Goal: Information Seeking & Learning: Learn about a topic

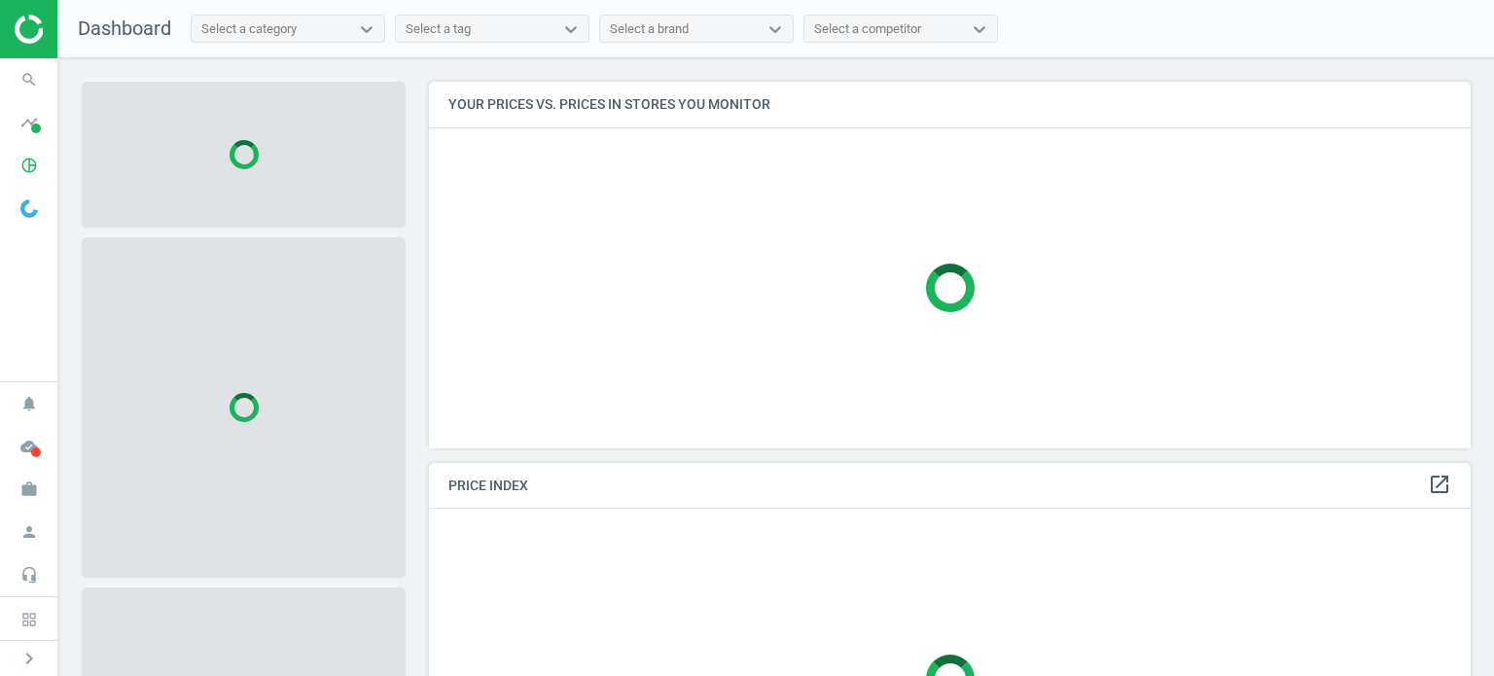
scroll to position [396, 1056]
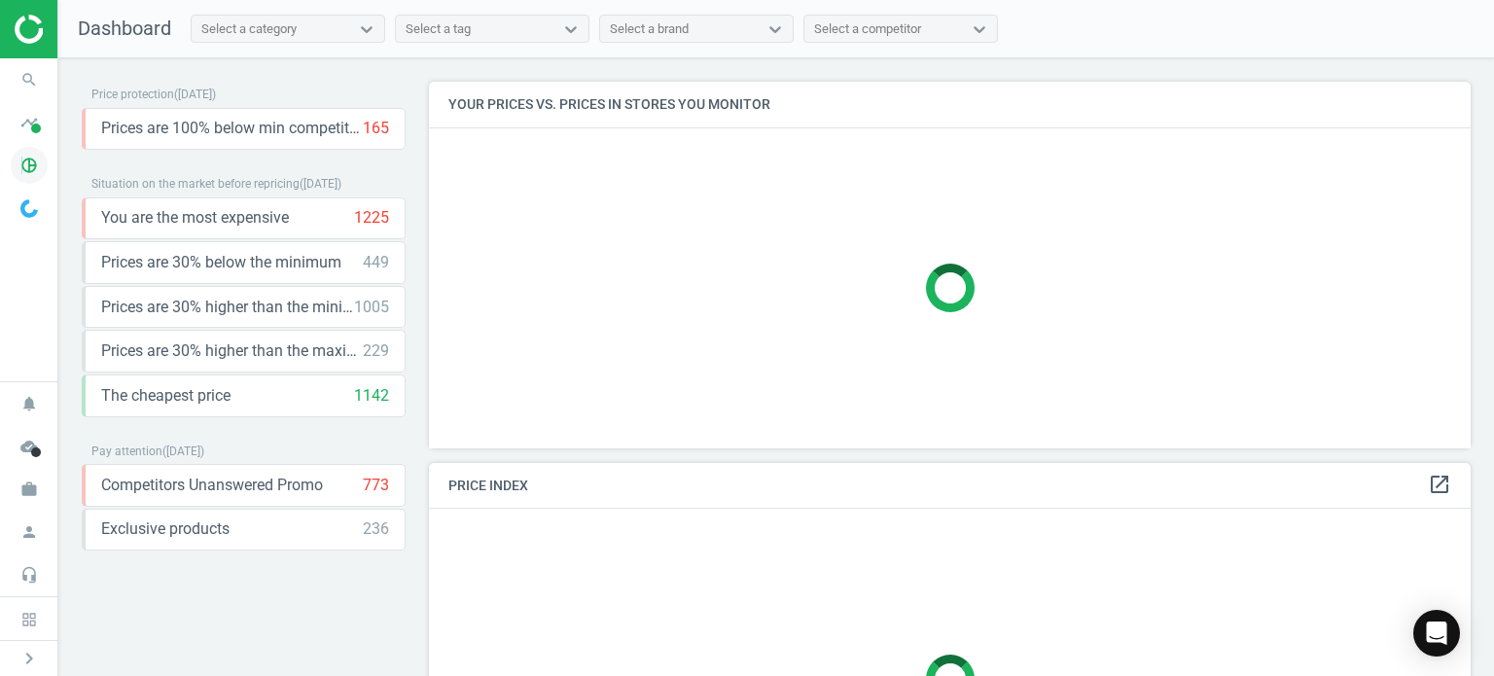
click at [22, 159] on icon "pie_chart_outlined" at bounding box center [29, 165] width 37 height 37
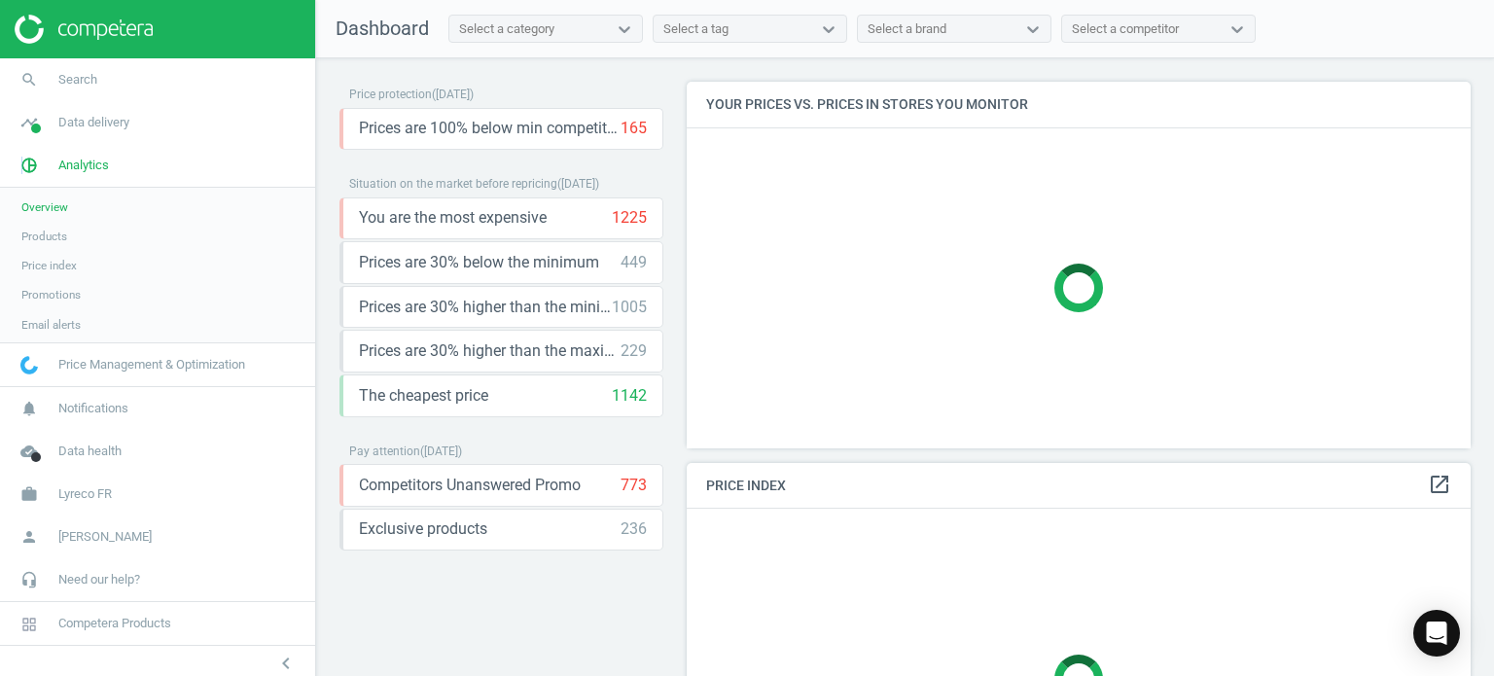
scroll to position [396, 799]
click at [52, 229] on span "Products" at bounding box center [44, 237] width 46 height 16
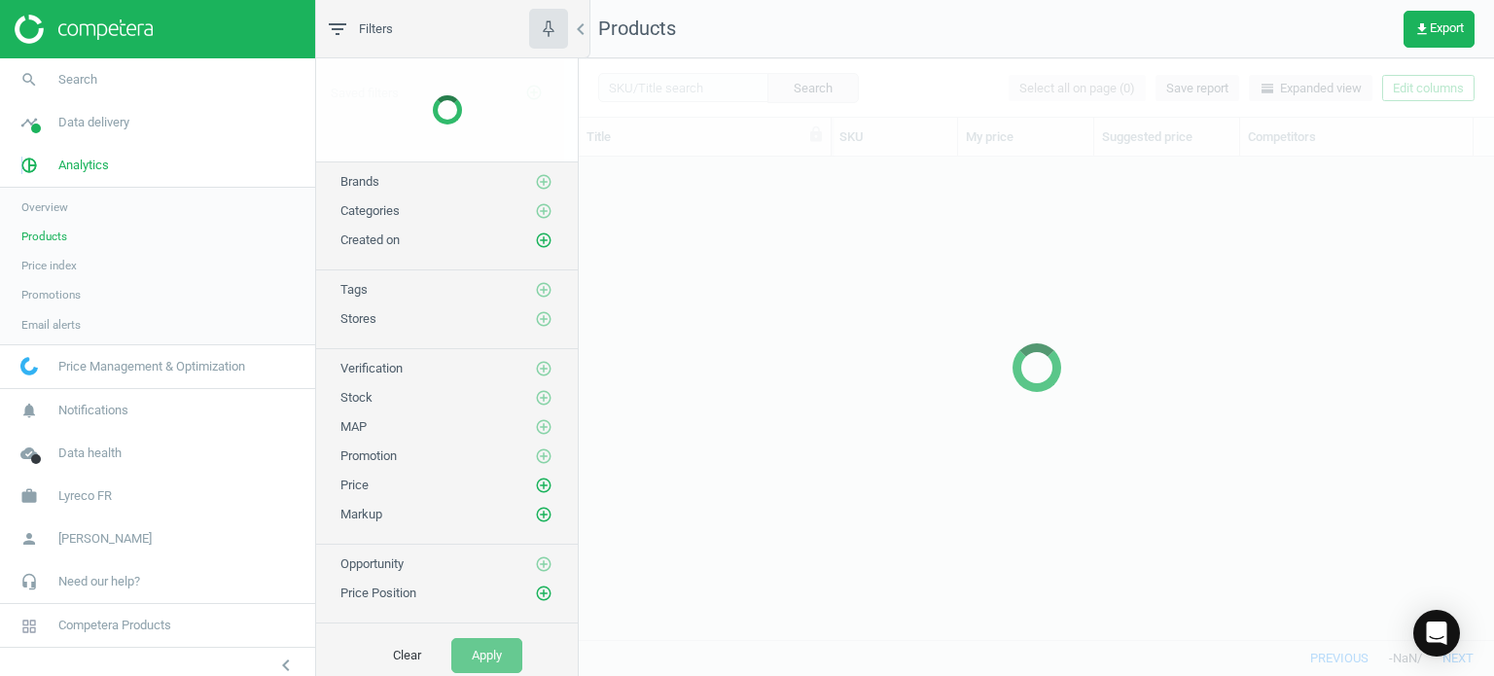
scroll to position [454, 900]
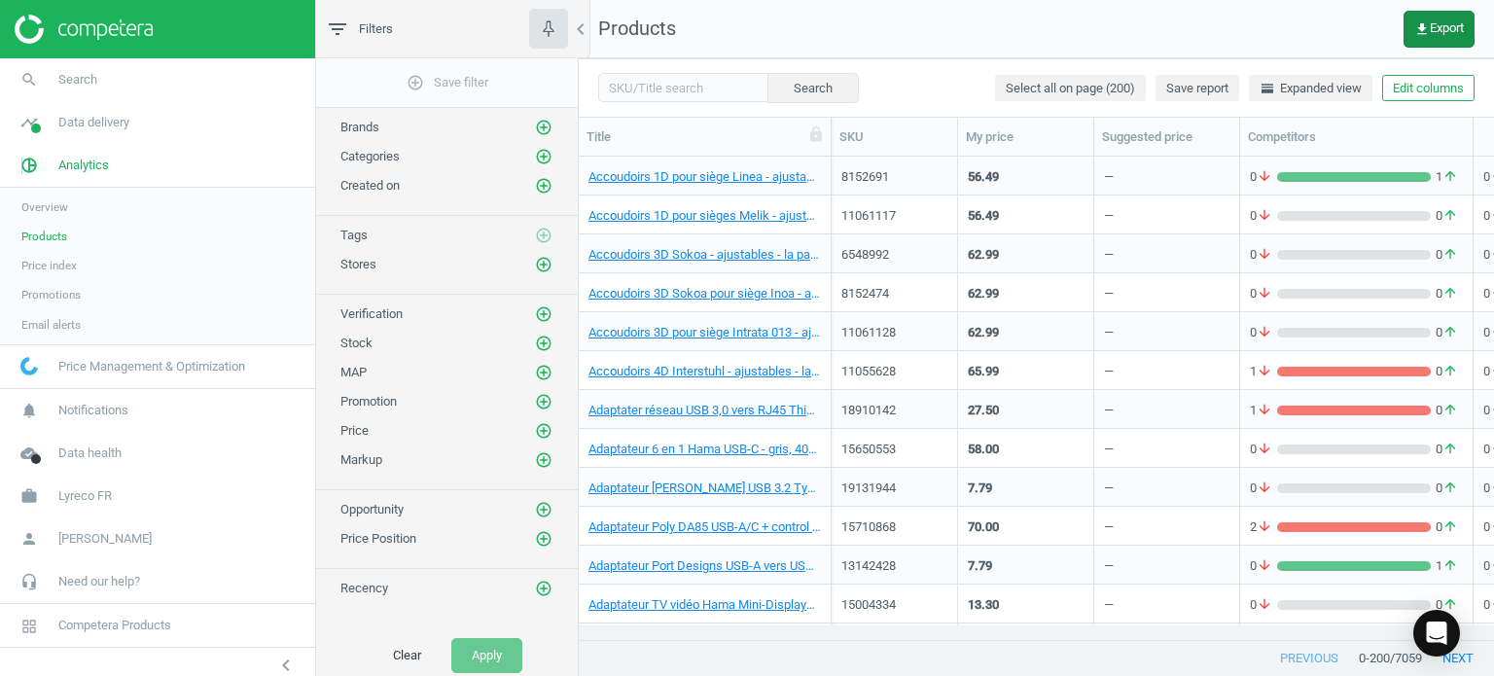
click at [1447, 27] on span "get_app Export" at bounding box center [1439, 29] width 50 height 16
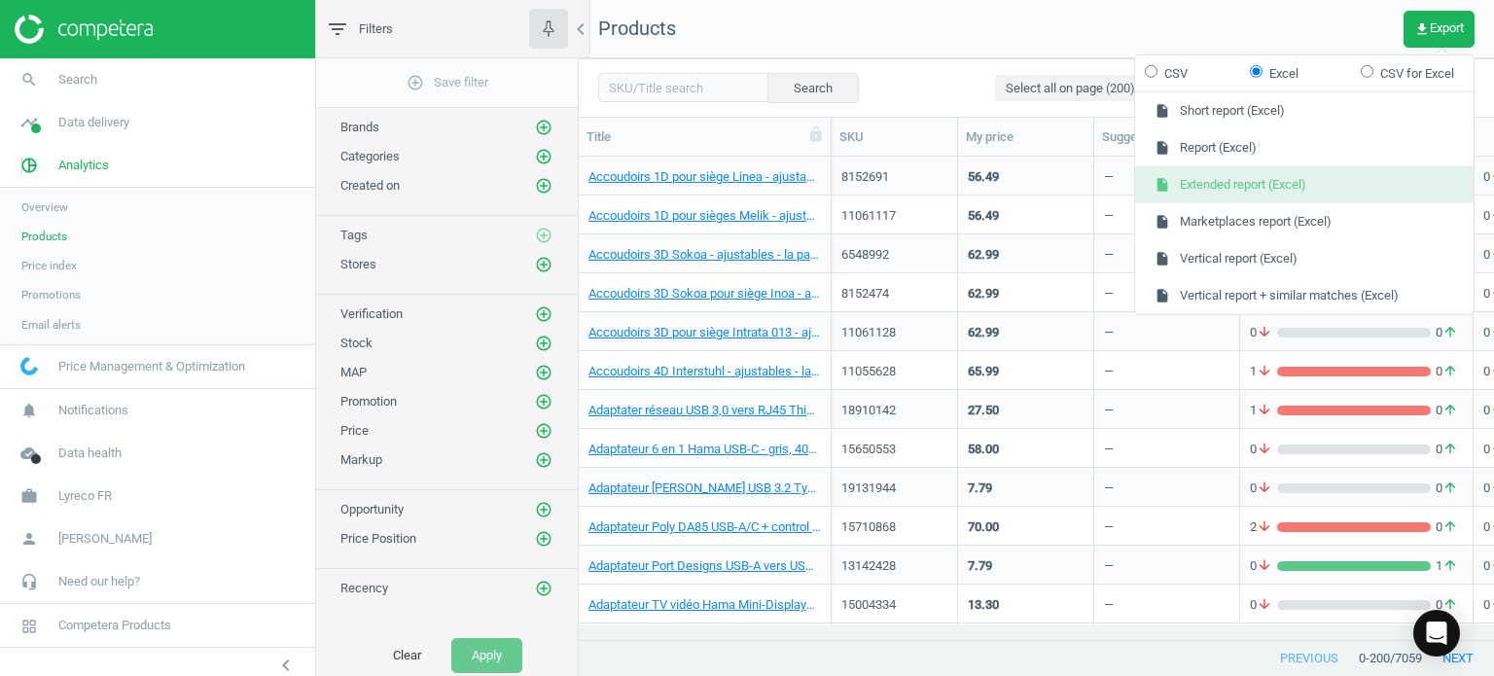
click at [1319, 174] on button "insert_drive_file Extended report (Excel)" at bounding box center [1304, 184] width 338 height 37
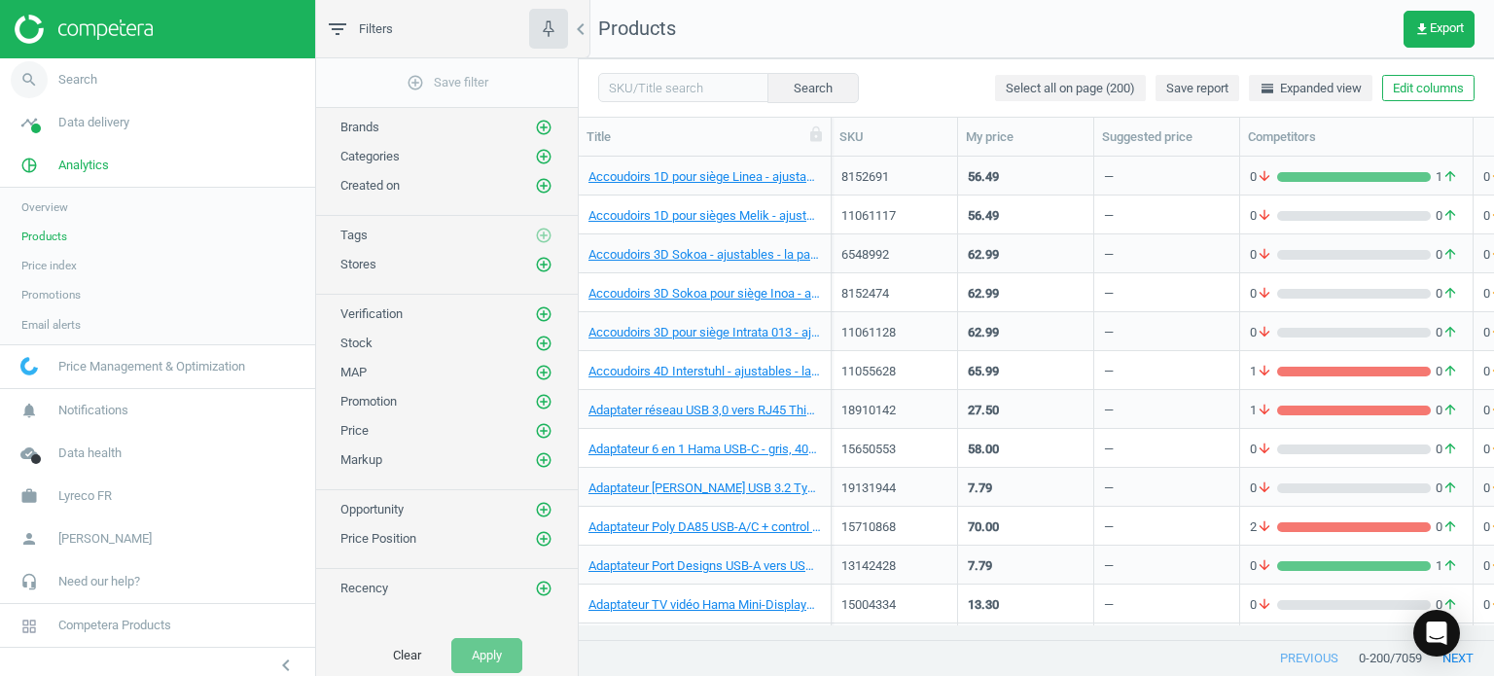
click at [87, 81] on span "Search" at bounding box center [77, 80] width 39 height 18
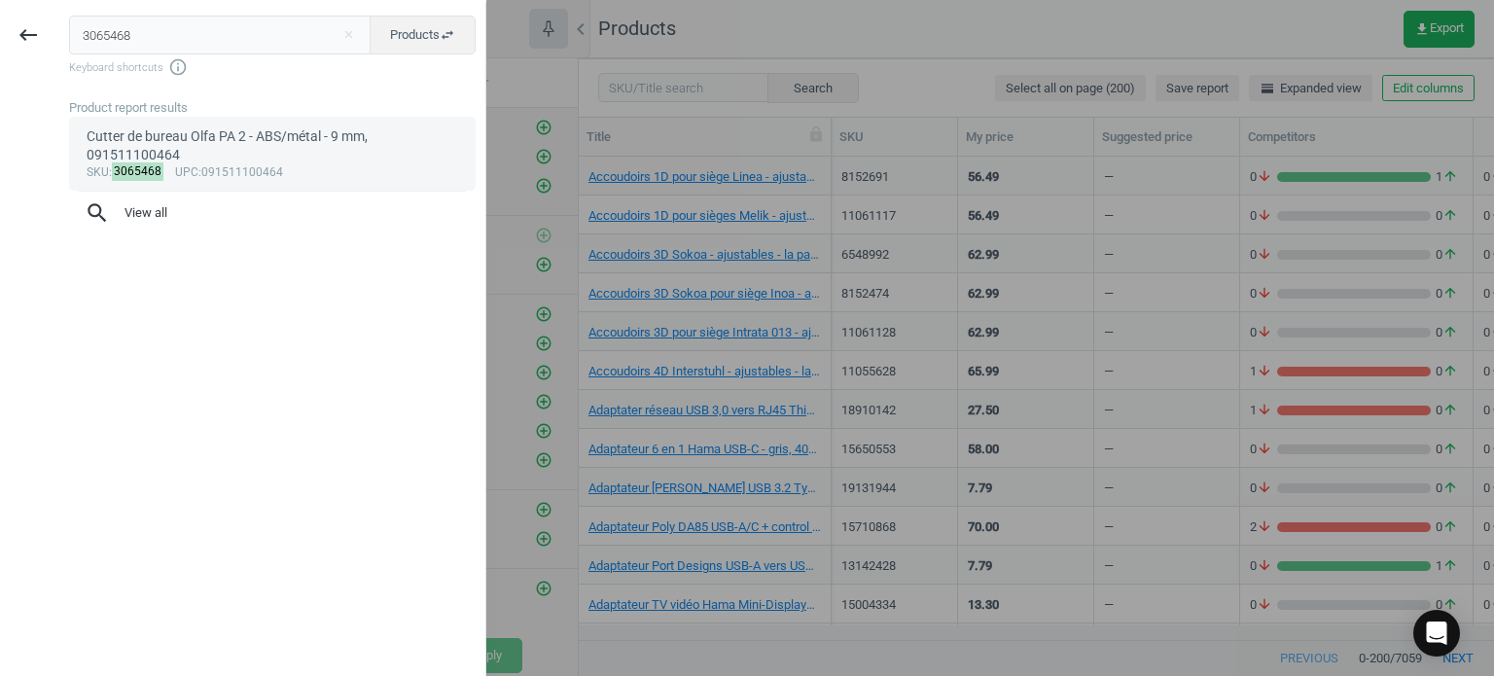
type input "3065468"
click at [251, 174] on div "sku : 3065468 upc :091511100464" at bounding box center [273, 173] width 372 height 16
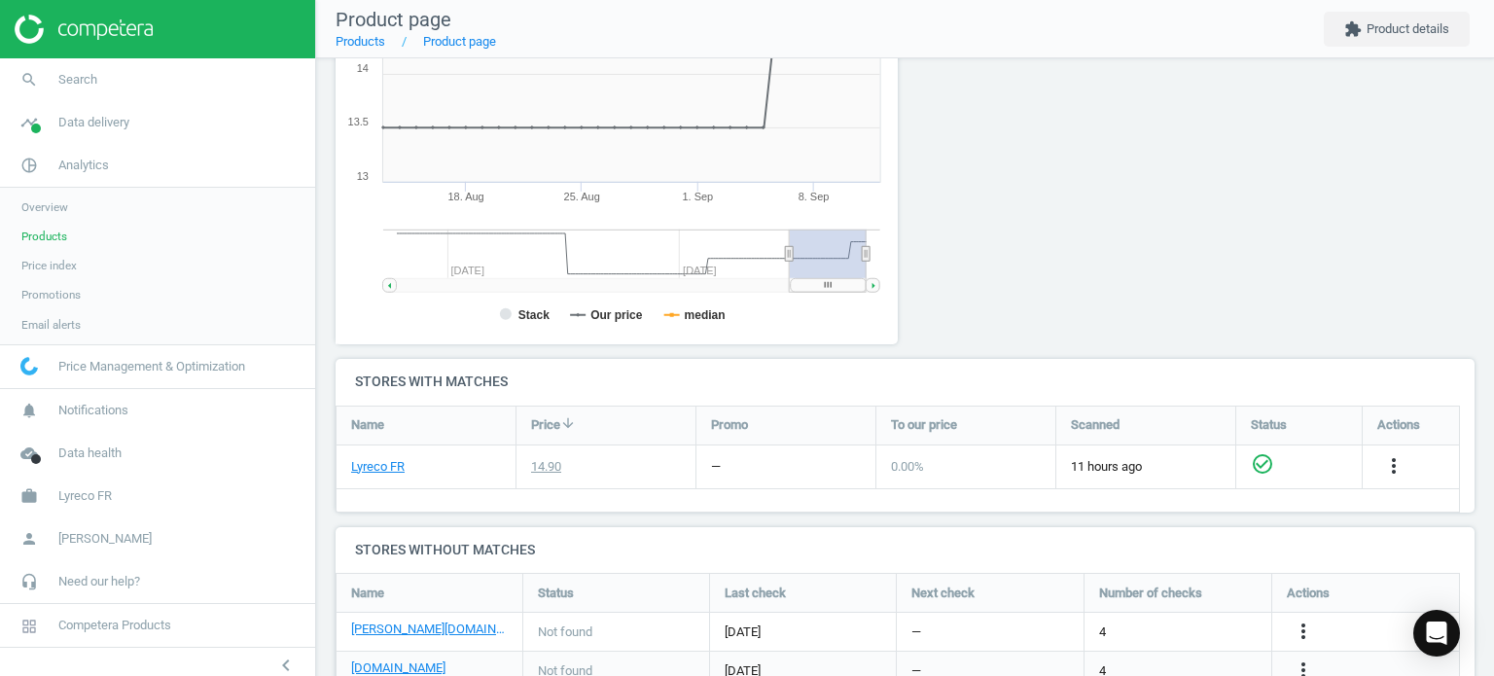
scroll to position [389, 0]
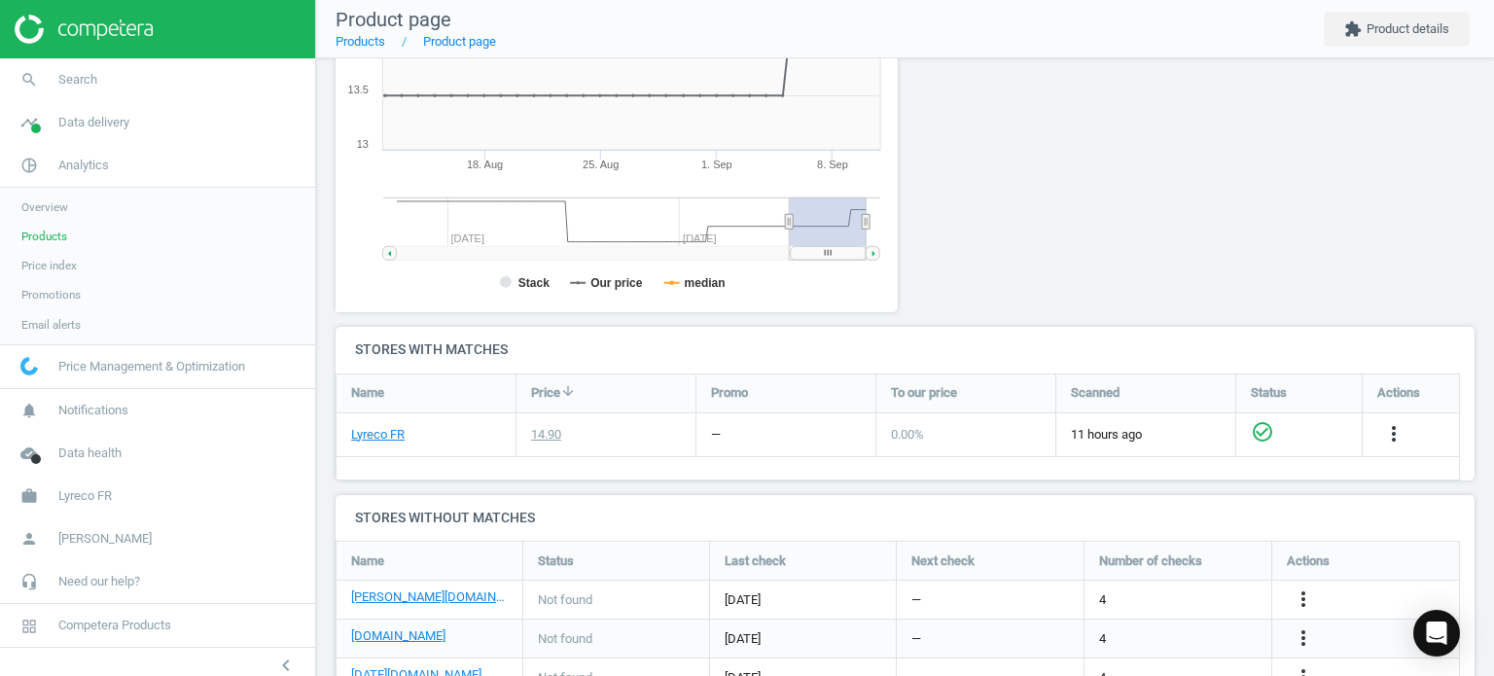
drag, startPoint x: 828, startPoint y: 253, endPoint x: 854, endPoint y: 263, distance: 28.0
click at [846, 263] on icon "Created with Highstock 6.2.0 Stack Our price median 18. Aug 25. Aug 1. Sep 8. S…" at bounding box center [612, 117] width 554 height 389
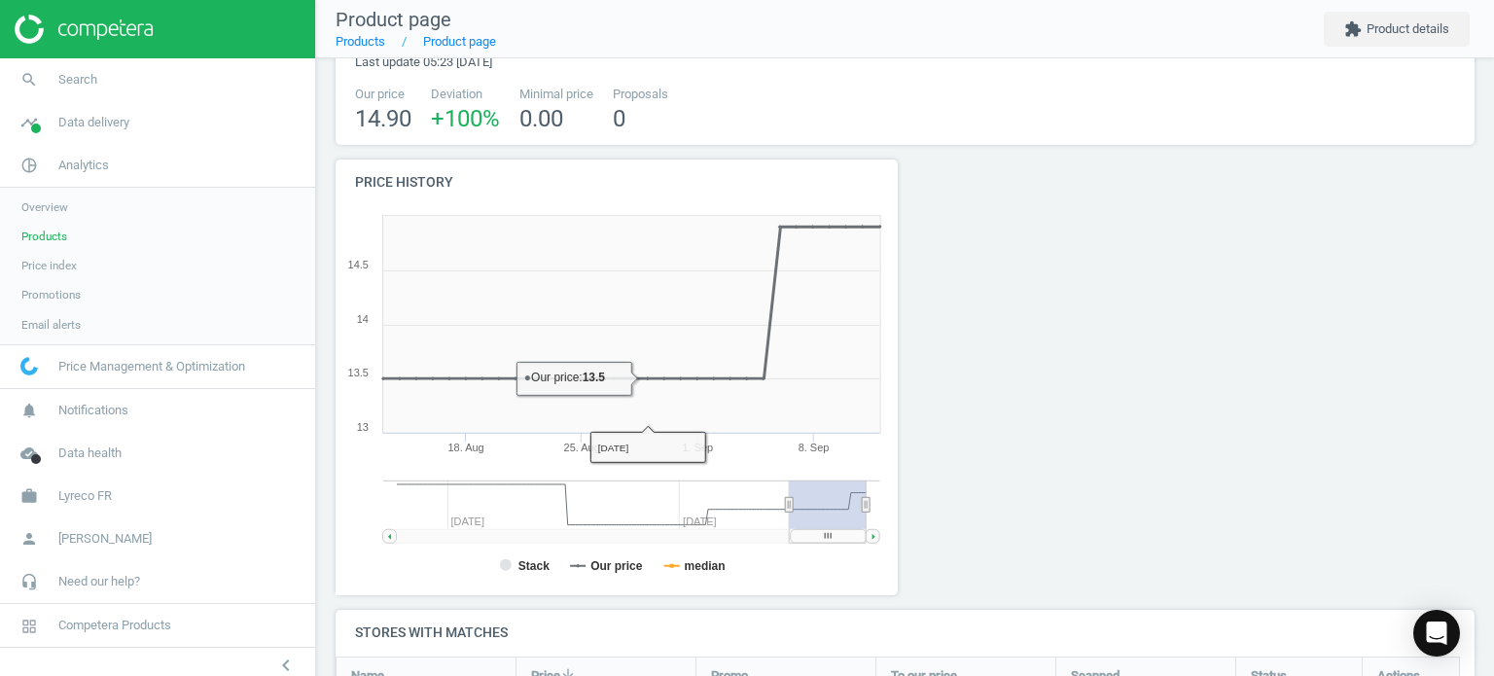
scroll to position [0, 0]
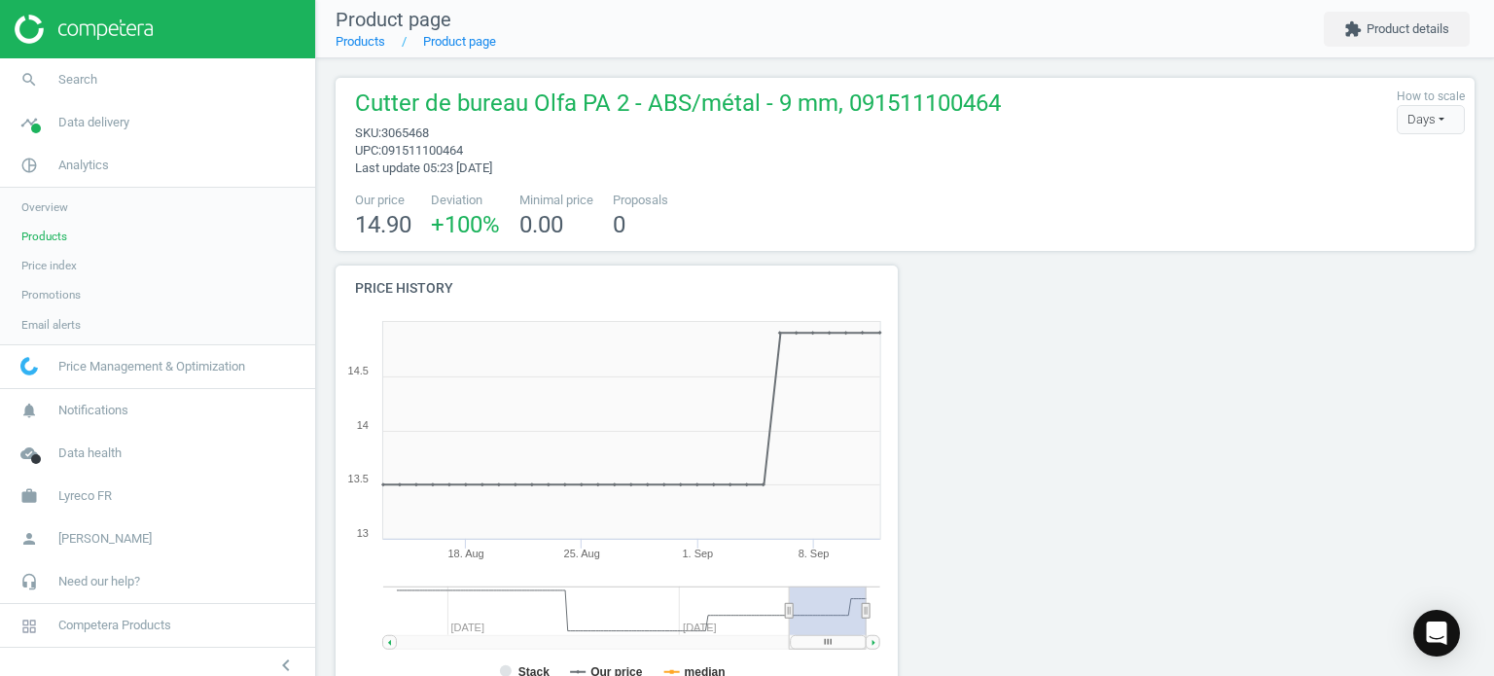
click at [805, 92] on span "Cutter de bureau Olfa PA 2 - ABS/métal - 9 mm, 091511100464" at bounding box center [678, 106] width 646 height 37
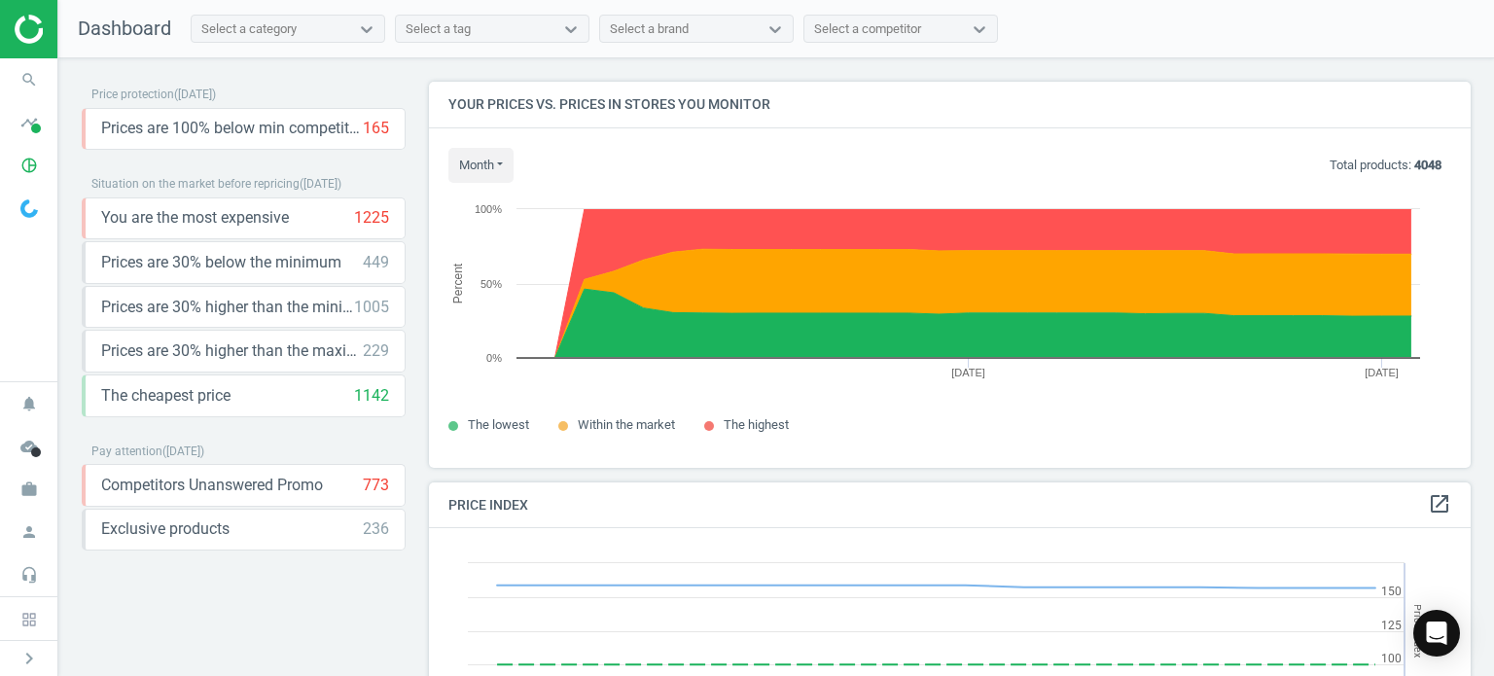
scroll to position [477, 1056]
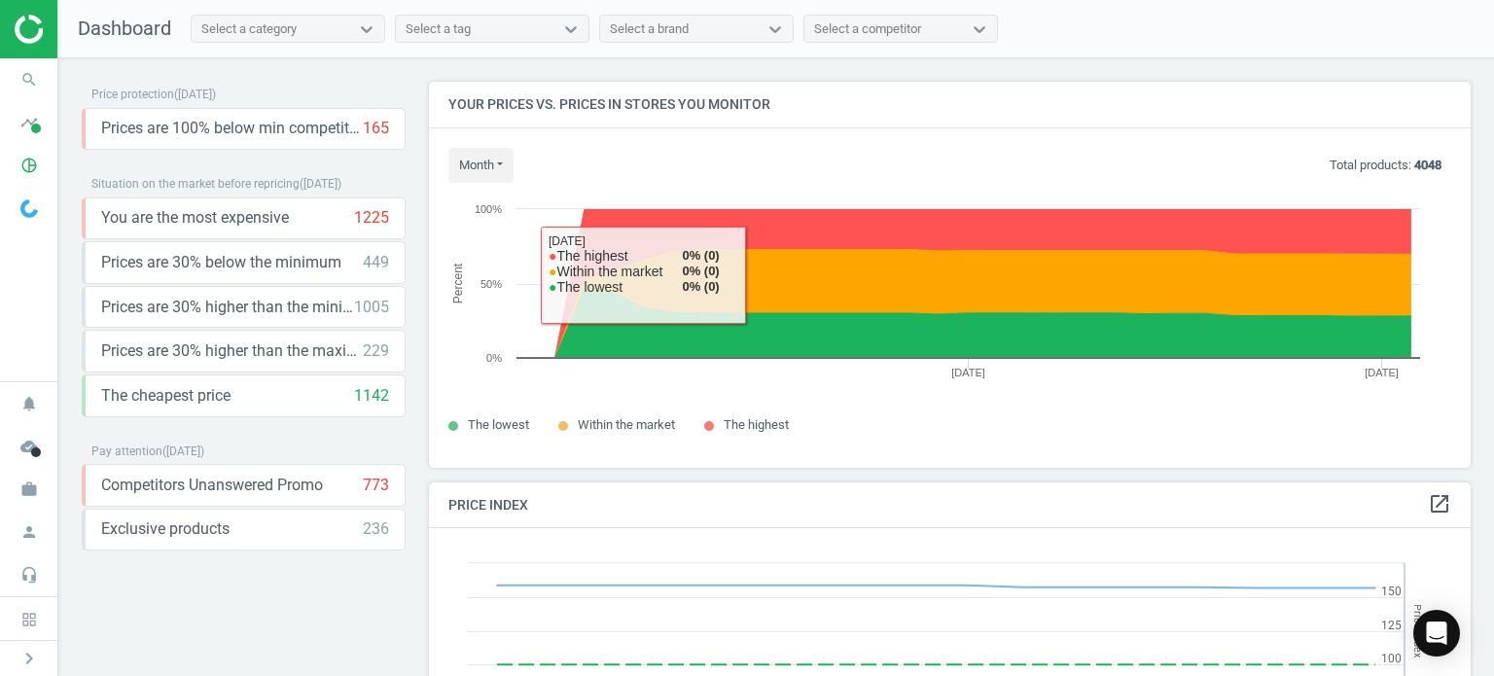
click at [68, 73] on div "Price protection ( [DATE] ) Prices are 100% below min competitor 165 keyboard_a…" at bounding box center [775, 371] width 1435 height 627
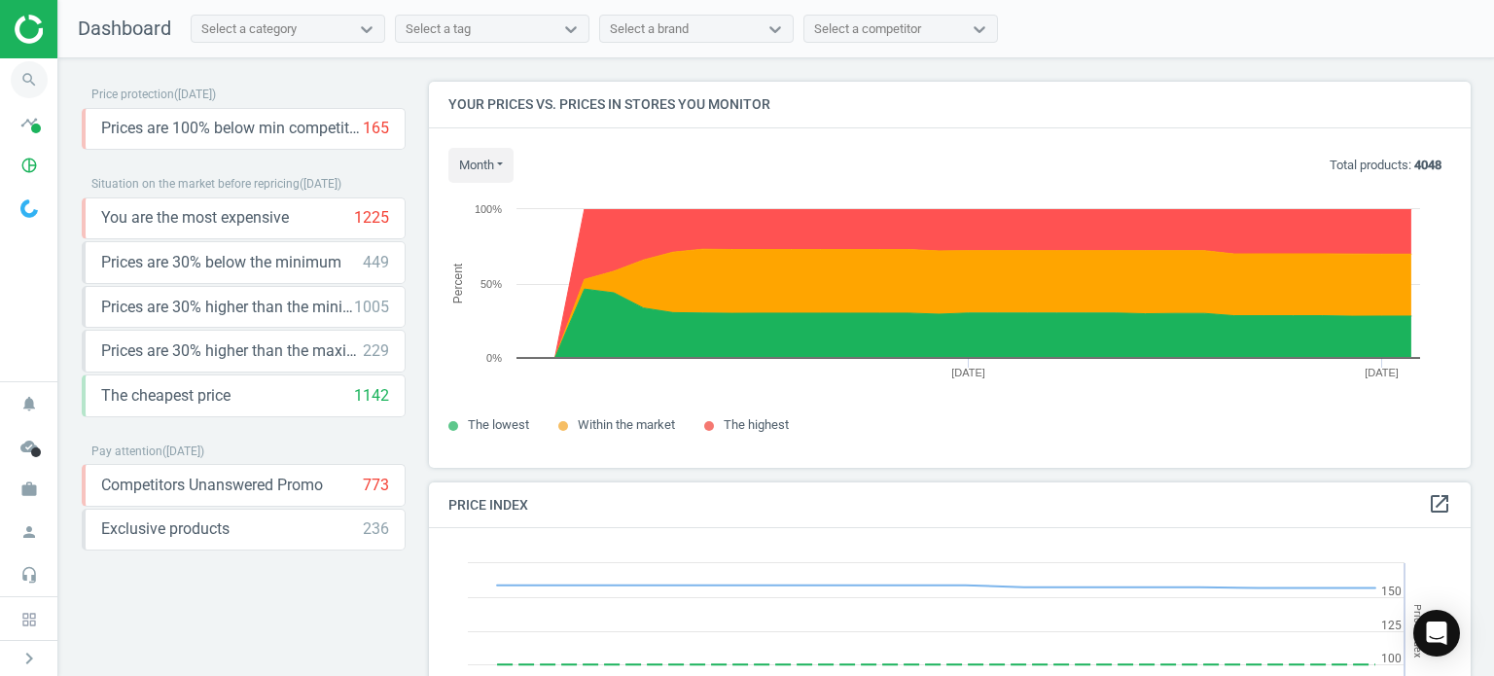
click at [46, 70] on span "search" at bounding box center [29, 79] width 58 height 43
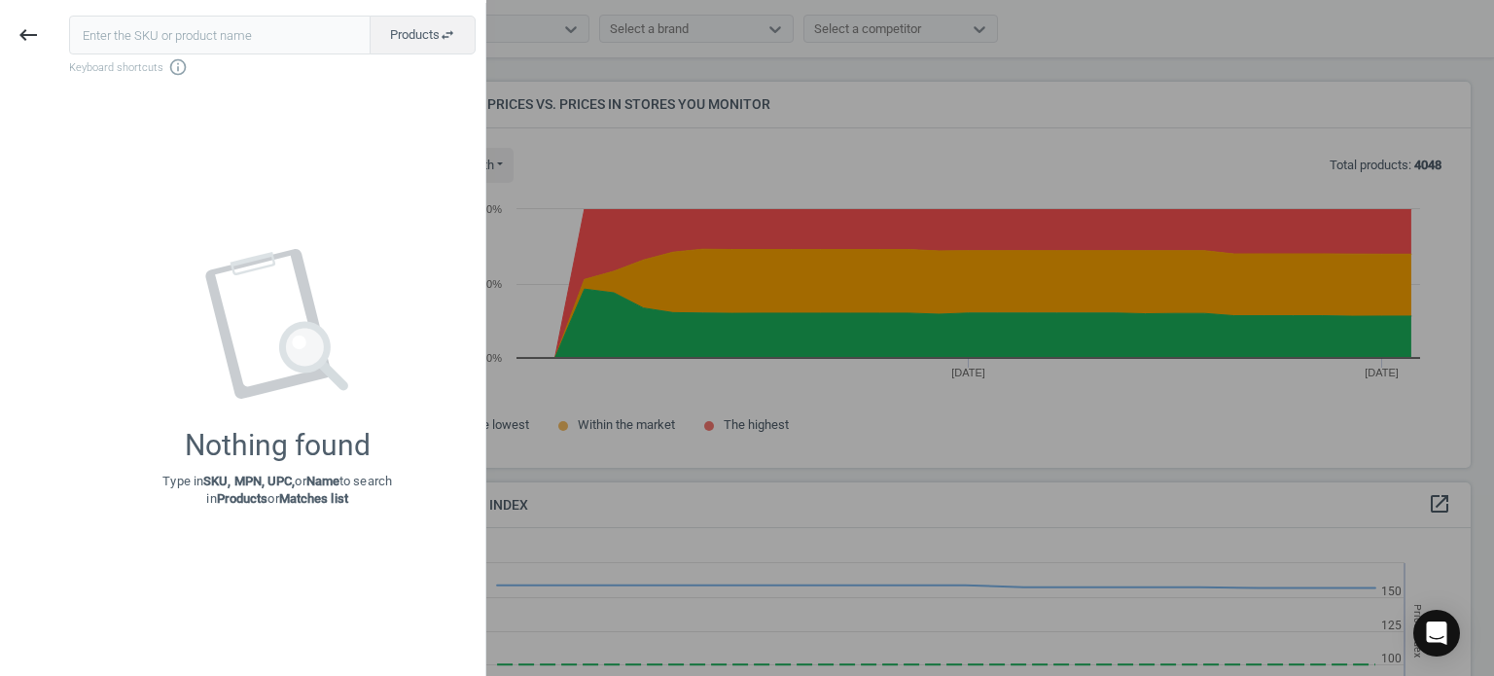
click at [206, 53] on input "text" at bounding box center [219, 35] width 301 height 39
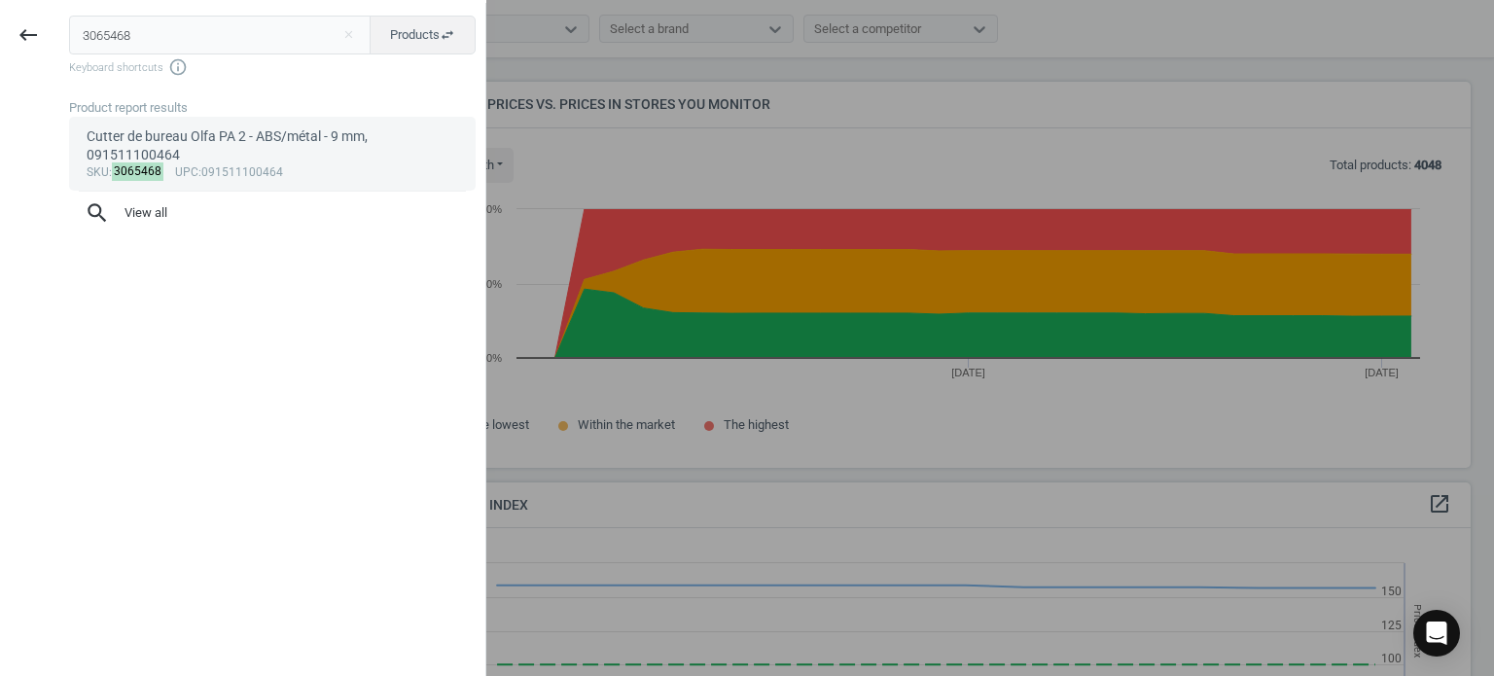
type input "3065468"
click at [224, 138] on div "Cutter de bureau Olfa PA 2 - ABS/métal - 9 mm, 091511100464" at bounding box center [273, 146] width 372 height 38
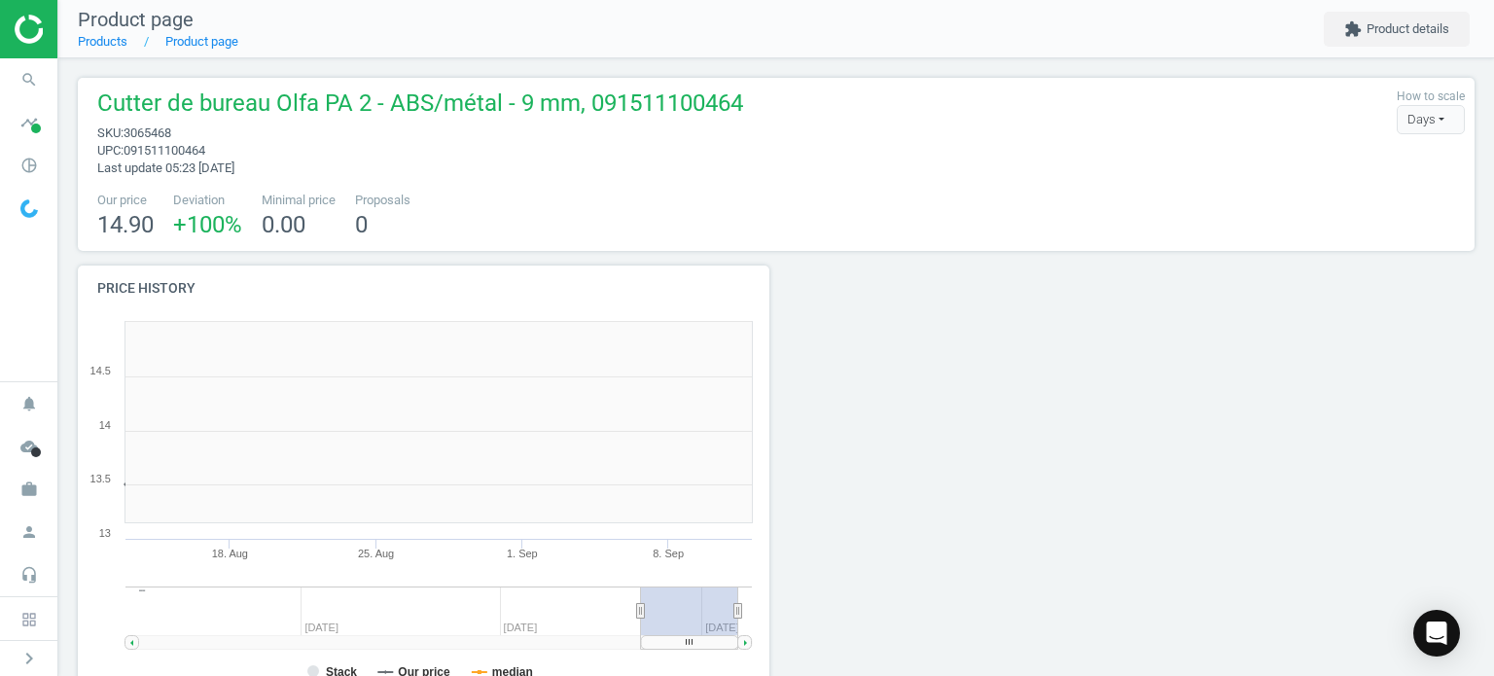
scroll to position [419, 714]
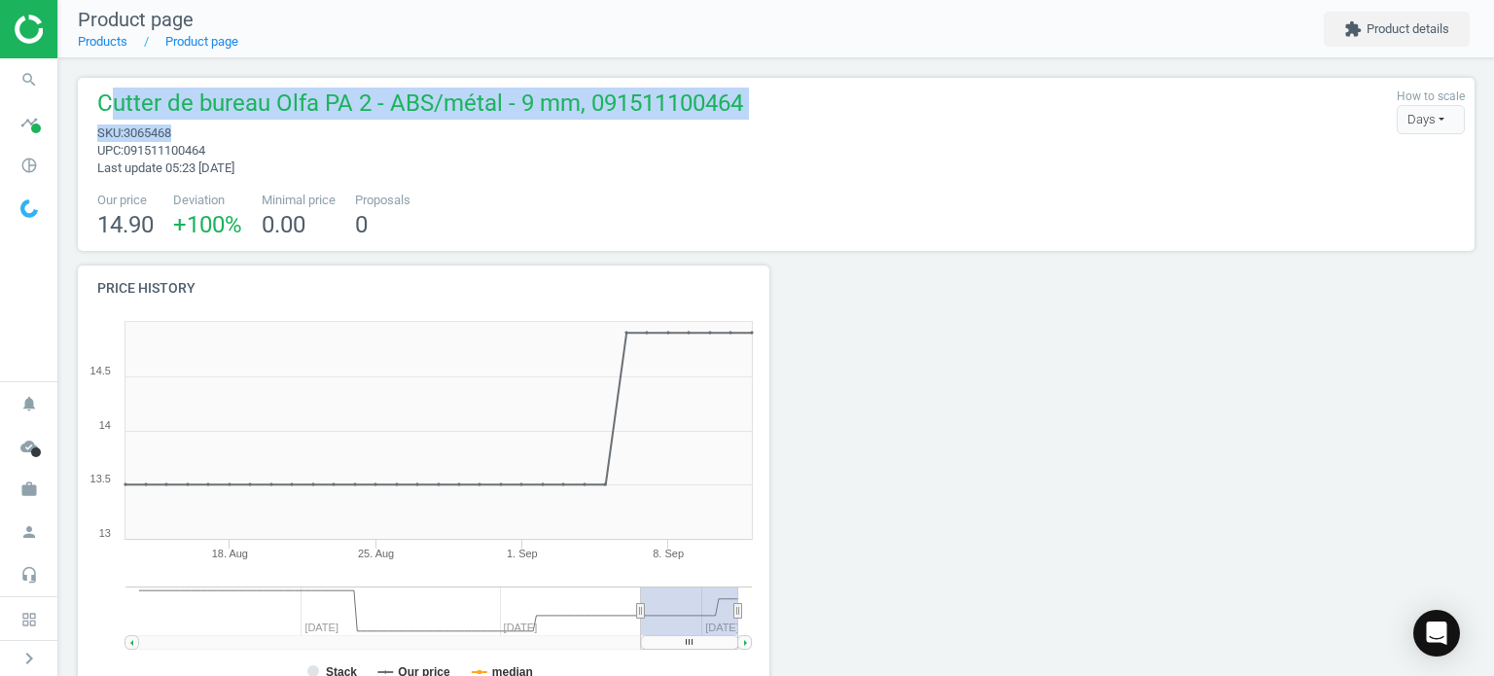
drag, startPoint x: 105, startPoint y: 108, endPoint x: 616, endPoint y: 125, distance: 510.8
click at [616, 125] on div "Cutter de bureau Olfa PA 2 - ABS/métal - 9 mm, 091511100464 sku : 3065468 upc :…" at bounding box center [415, 132] width 655 height 89
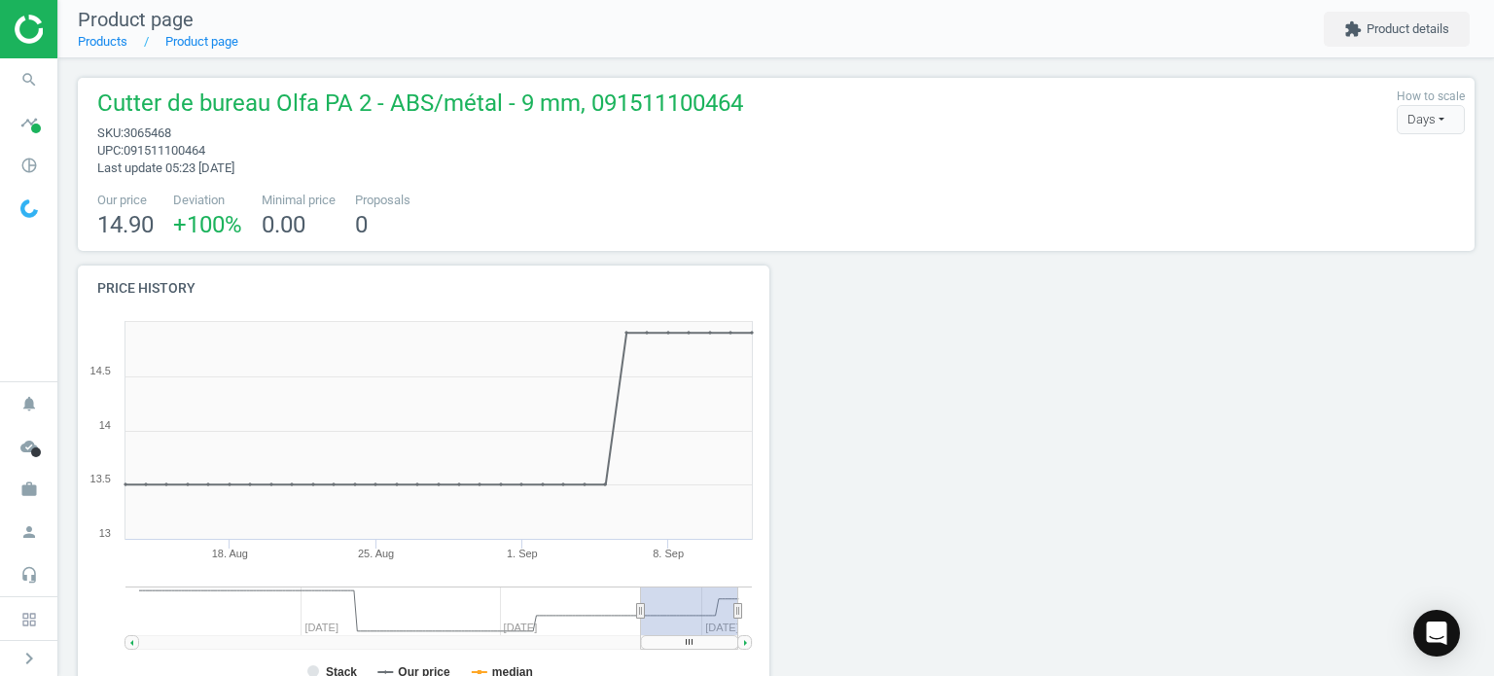
click at [615, 218] on div "Our price 14.90 Deviation +100 % Minimal price 0.00 Proposals 0" at bounding box center [776, 217] width 1377 height 50
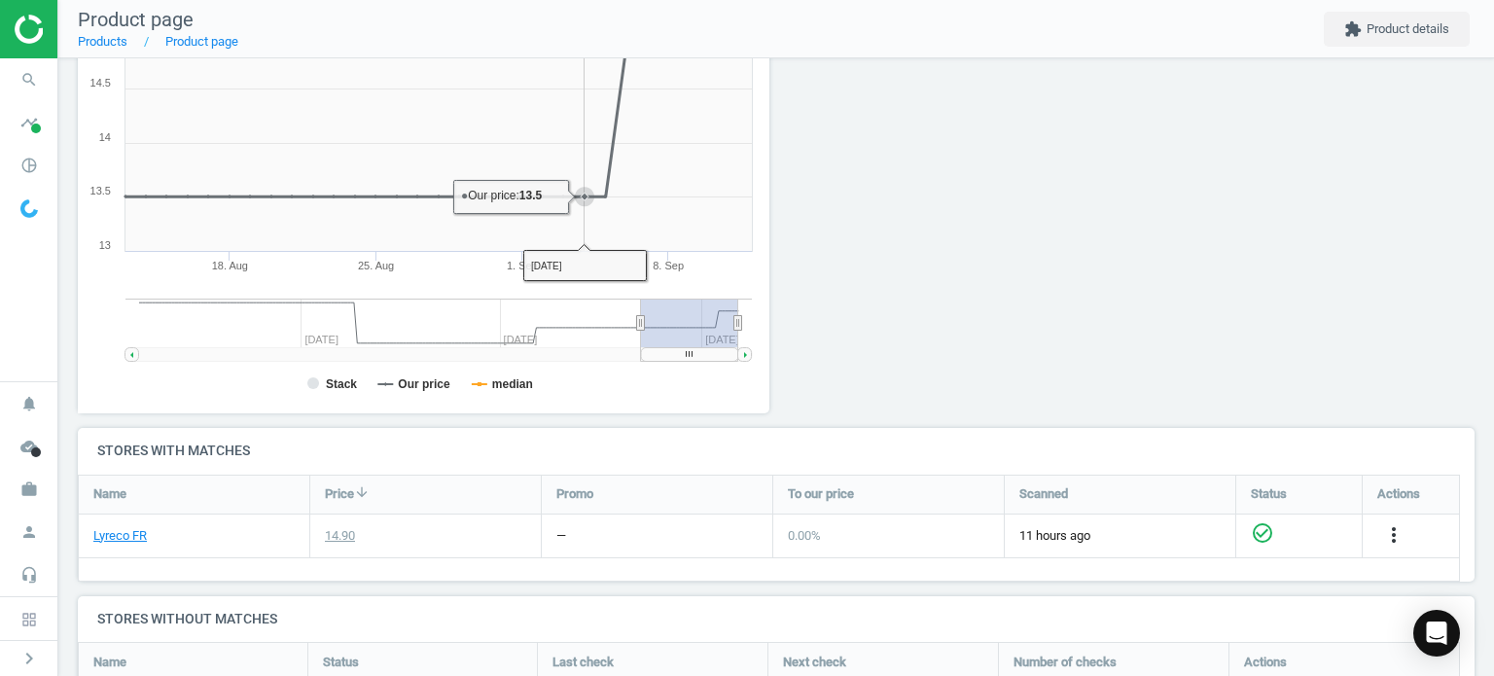
scroll to position [292, 0]
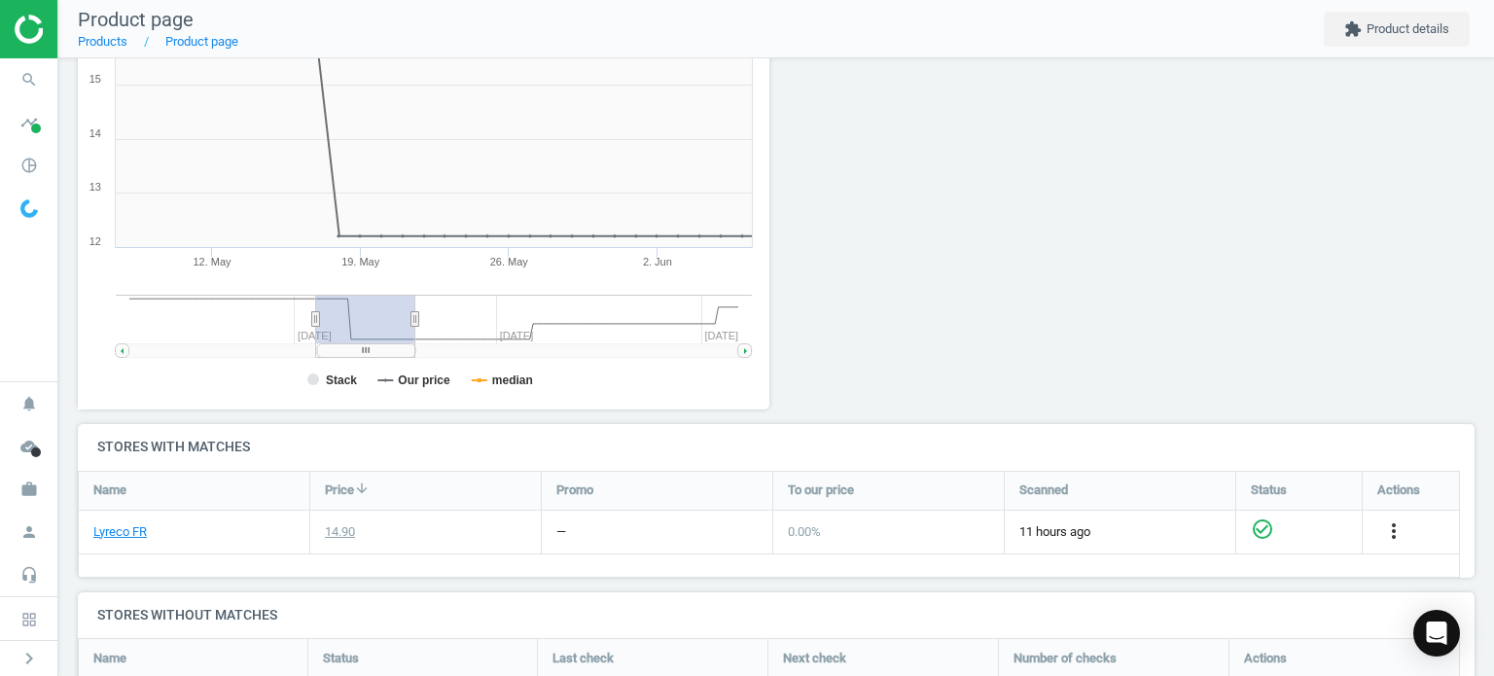
drag, startPoint x: 670, startPoint y: 352, endPoint x: 310, endPoint y: 341, distance: 359.9
click at [336, 343] on rect at bounding box center [366, 350] width 98 height 14
click at [118, 354] on rect at bounding box center [122, 350] width 14 height 14
click at [121, 350] on icon at bounding box center [122, 351] width 3 height 6
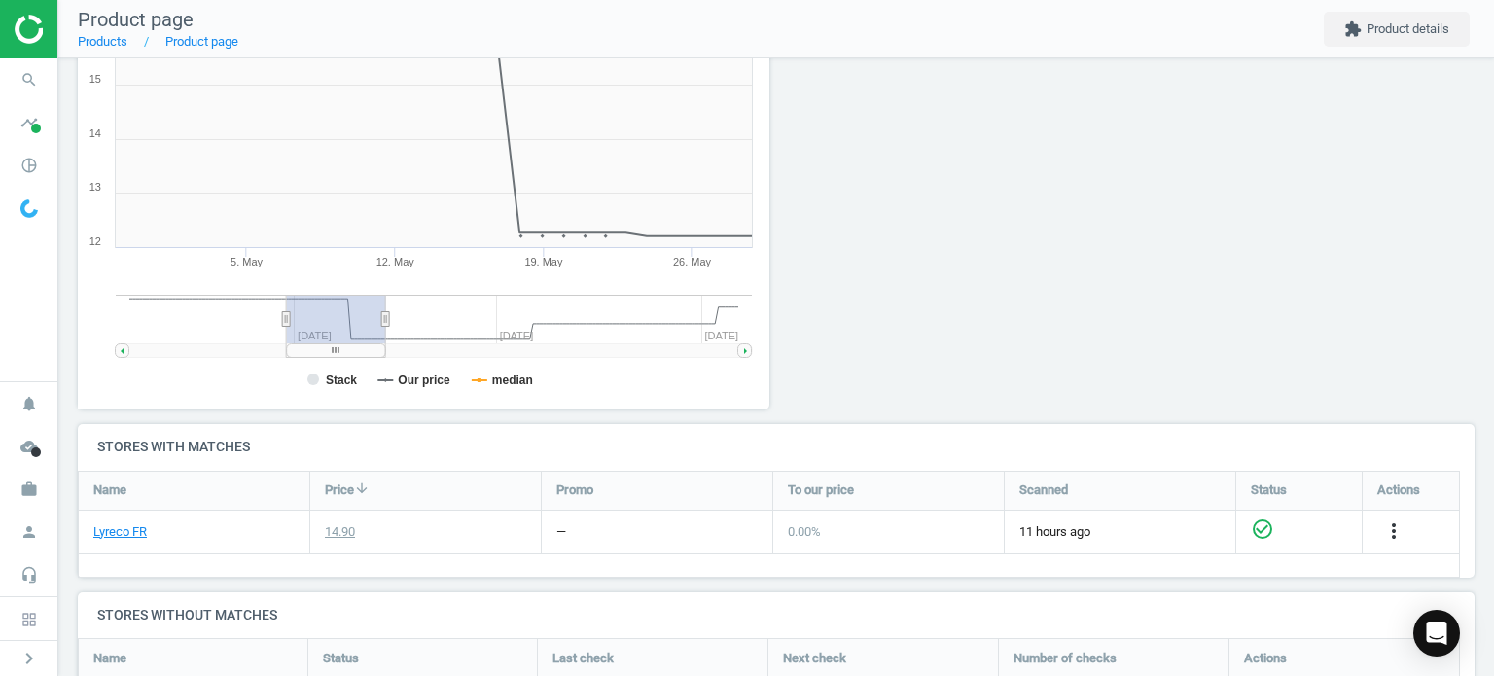
click at [125, 349] on rect at bounding box center [122, 350] width 14 height 14
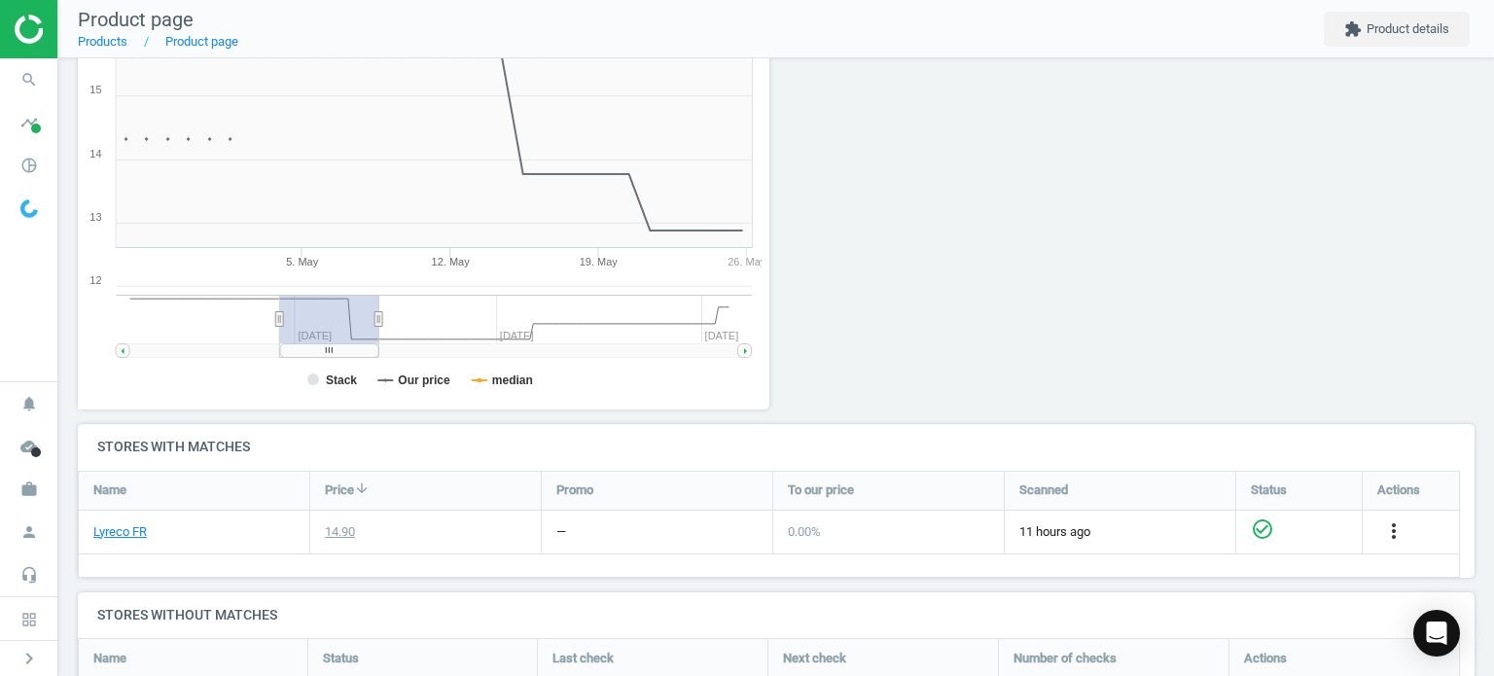
click at [125, 349] on rect at bounding box center [123, 350] width 14 height 14
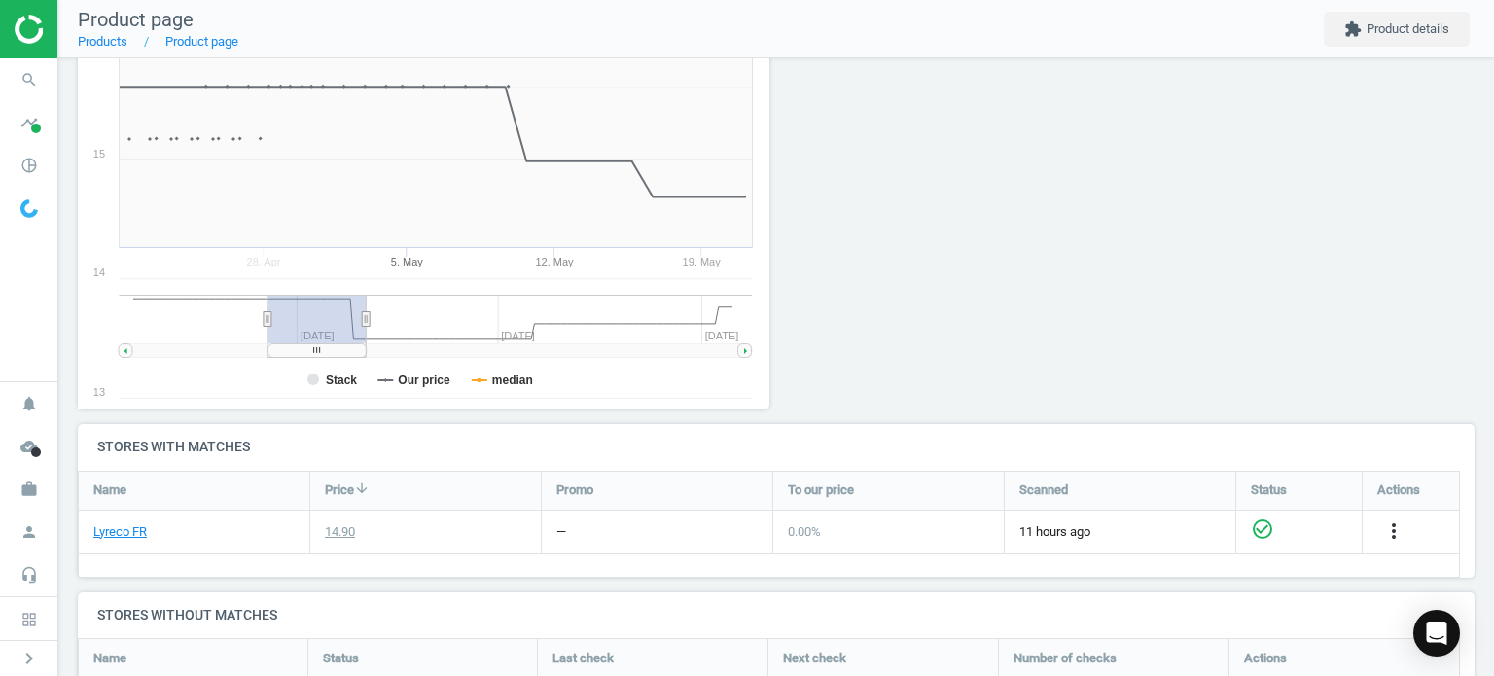
click at [126, 349] on g at bounding box center [126, 350] width 14 height 14
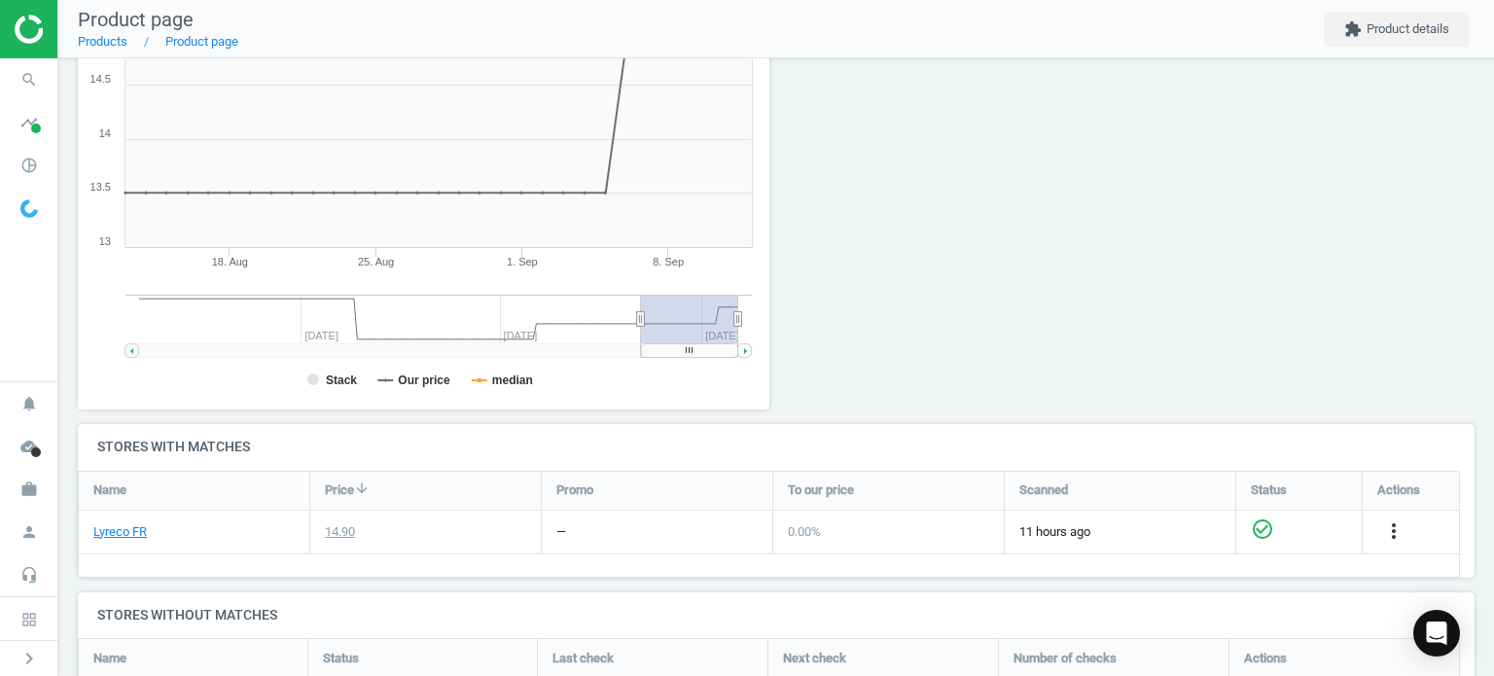
drag, startPoint x: 279, startPoint y: 345, endPoint x: 712, endPoint y: 388, distance: 434.8
click at [712, 388] on icon "Created with Highstock 6.2.0 Stack Our price median [DATE]. [DATE]. [DATE]. Sep…" at bounding box center [420, 214] width 684 height 389
drag, startPoint x: 665, startPoint y: 348, endPoint x: 704, endPoint y: 432, distance: 92.2
click at [704, 432] on div "Cutter de bureau Olfa PA 2 - ABS/métal - 9 mm, 091511100464 sku : 3065468 upc :…" at bounding box center [775, 348] width 1435 height 1163
drag, startPoint x: 699, startPoint y: 353, endPoint x: 818, endPoint y: 407, distance: 130.5
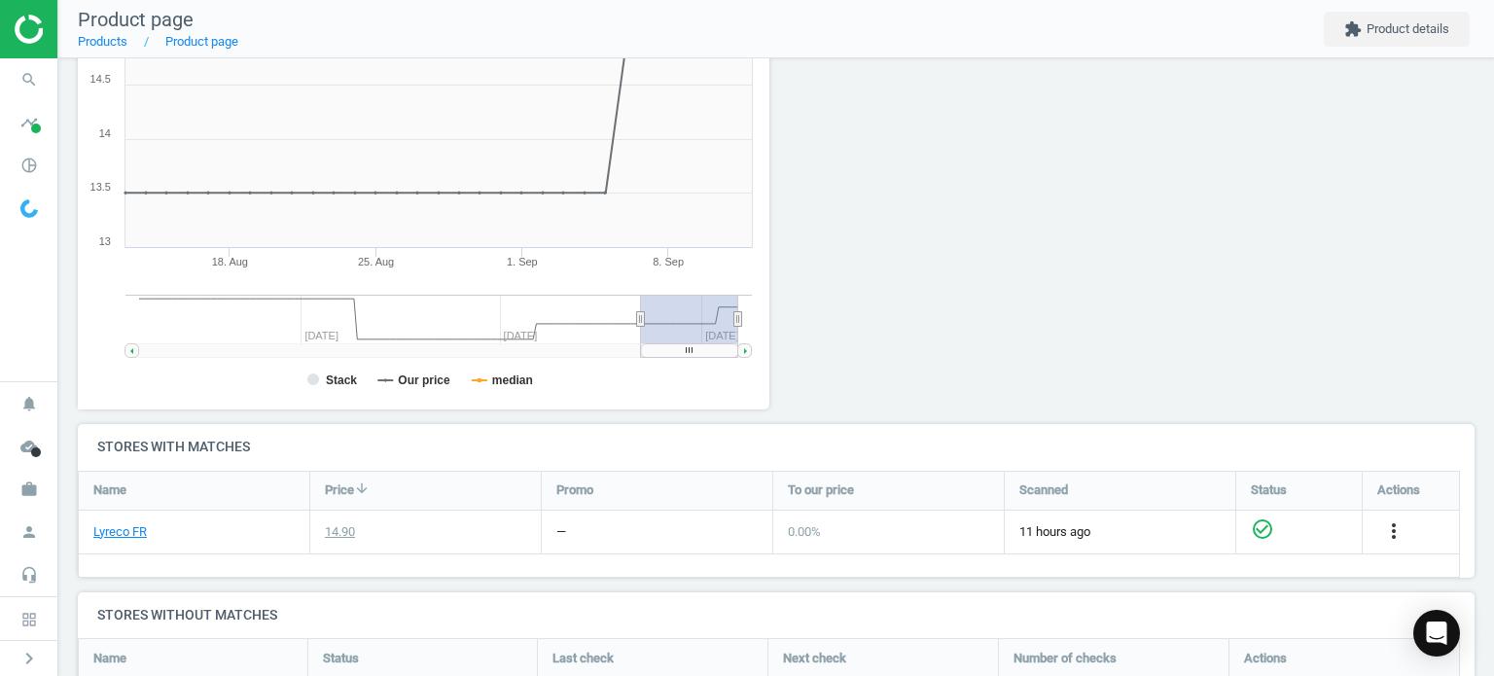
click at [818, 407] on div "Price history Created with Highstock 6.2.0 Stack Our price median [DATE]. [DATE…" at bounding box center [776, 199] width 1411 height 450
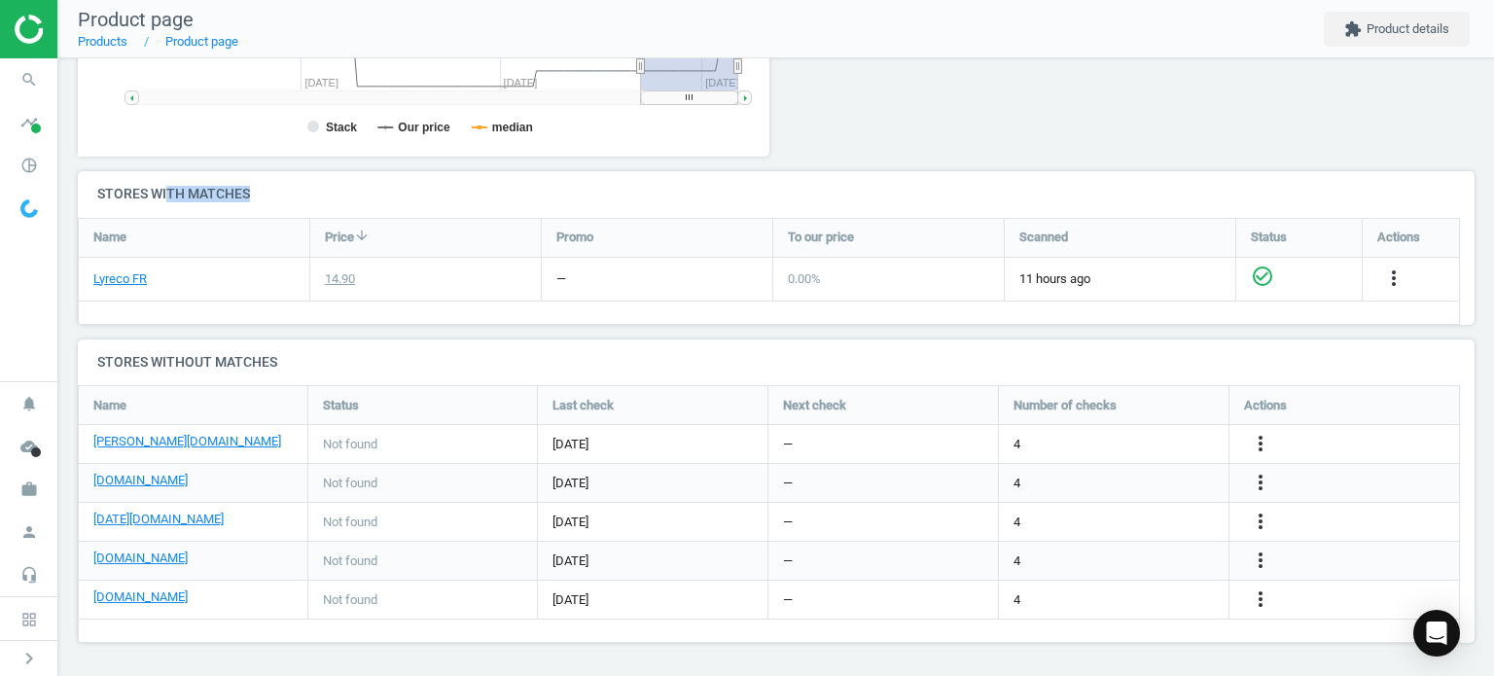
drag, startPoint x: 167, startPoint y: 188, endPoint x: 289, endPoint y: 203, distance: 122.5
click at [289, 203] on h4 "Stores with matches" at bounding box center [776, 194] width 1396 height 46
click at [752, 504] on div "[DATE]" at bounding box center [652, 522] width 229 height 38
click at [828, 455] on div "—" at bounding box center [882, 444] width 229 height 38
drag, startPoint x: 552, startPoint y: 403, endPoint x: 664, endPoint y: 402, distance: 111.8
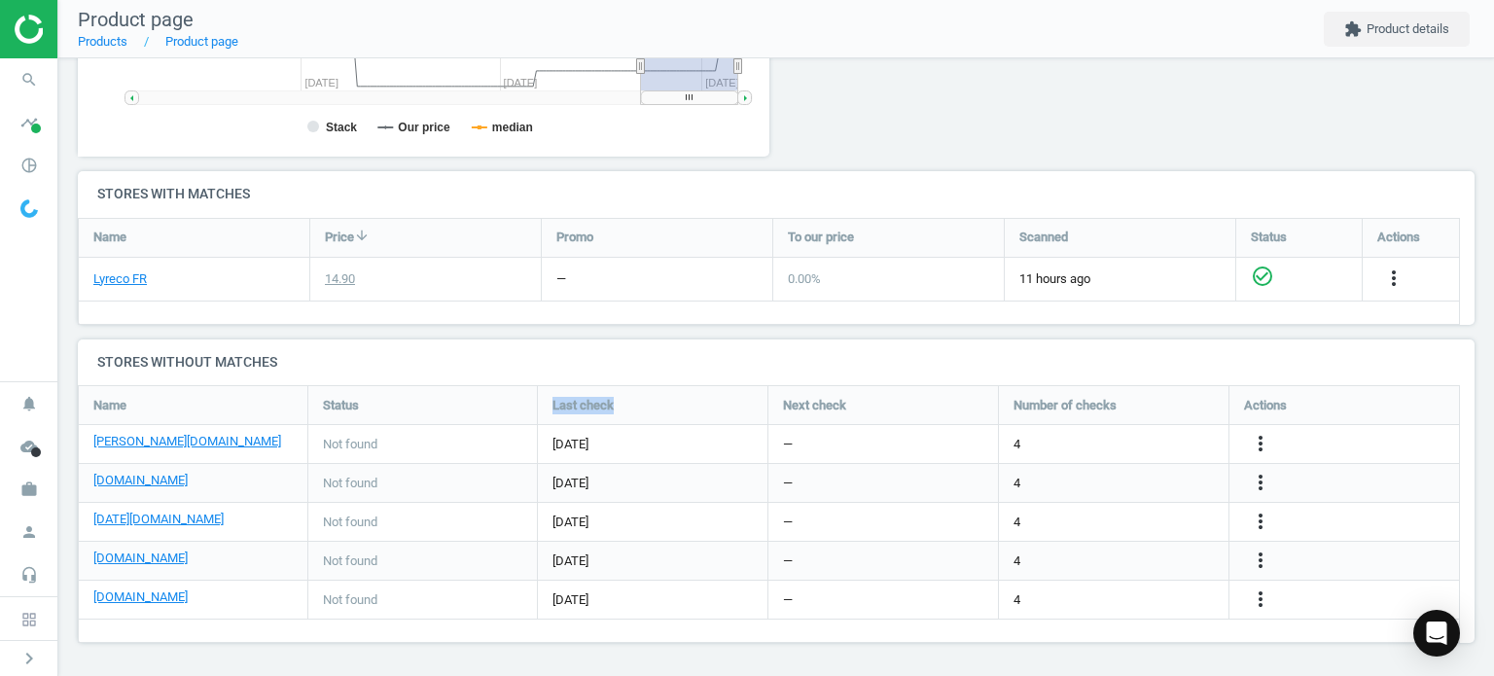
click at [664, 402] on div "Last check" at bounding box center [652, 405] width 229 height 38
click at [662, 451] on div "[DATE]" at bounding box center [652, 444] width 229 height 38
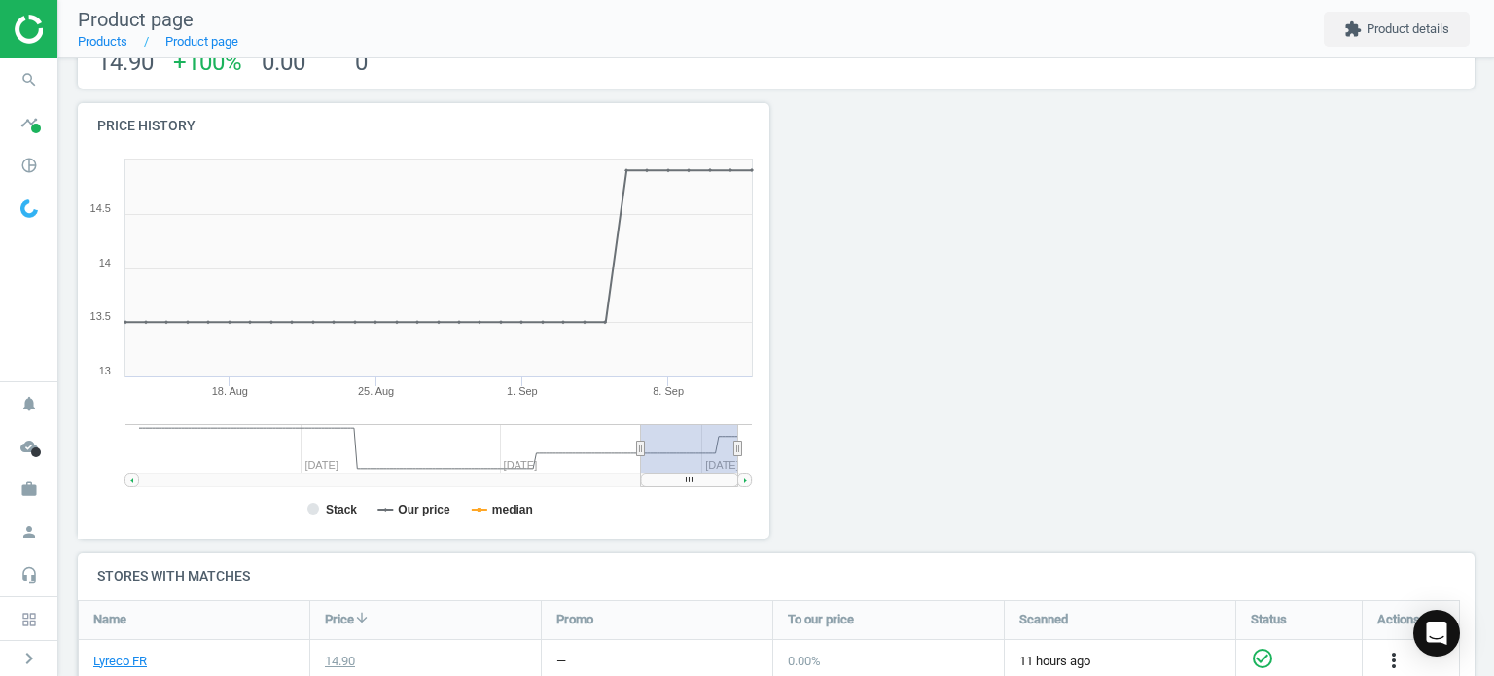
scroll to position [58, 0]
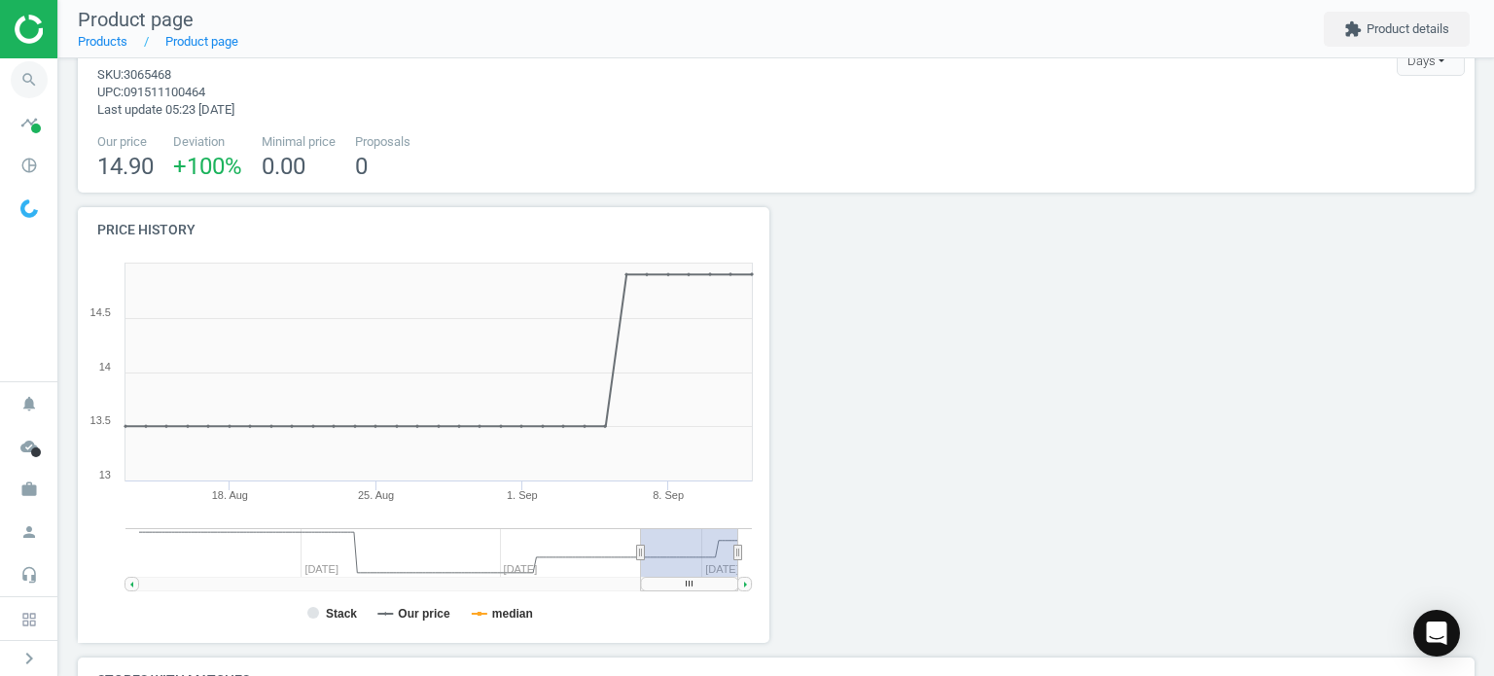
click at [30, 94] on icon "search" at bounding box center [29, 79] width 37 height 37
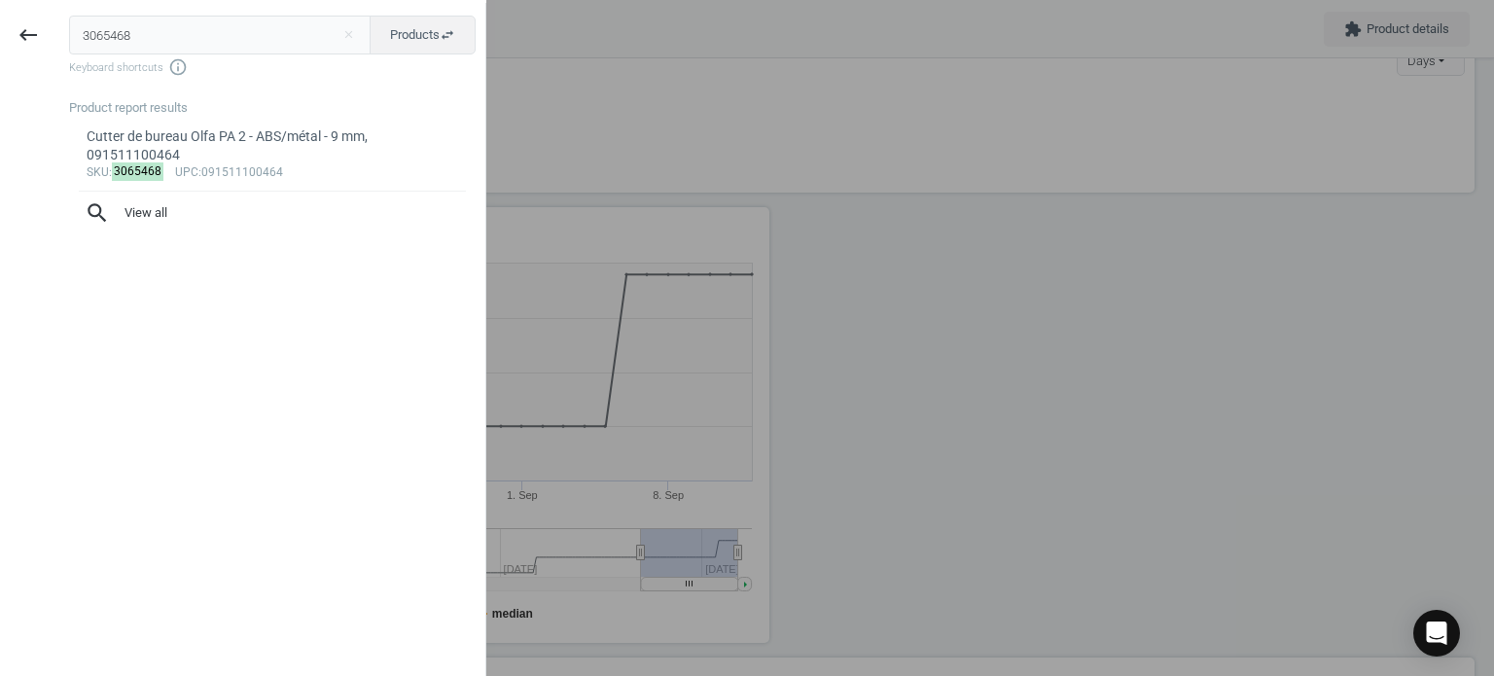
drag, startPoint x: 167, startPoint y: 32, endPoint x: 51, endPoint y: 39, distance: 116.9
click at [51, 39] on div "keyboard_backspace 3065468 close Products swap_horiz Keyboard shortcuts info_ou…" at bounding box center [243, 341] width 486 height 676
type input "5041061"
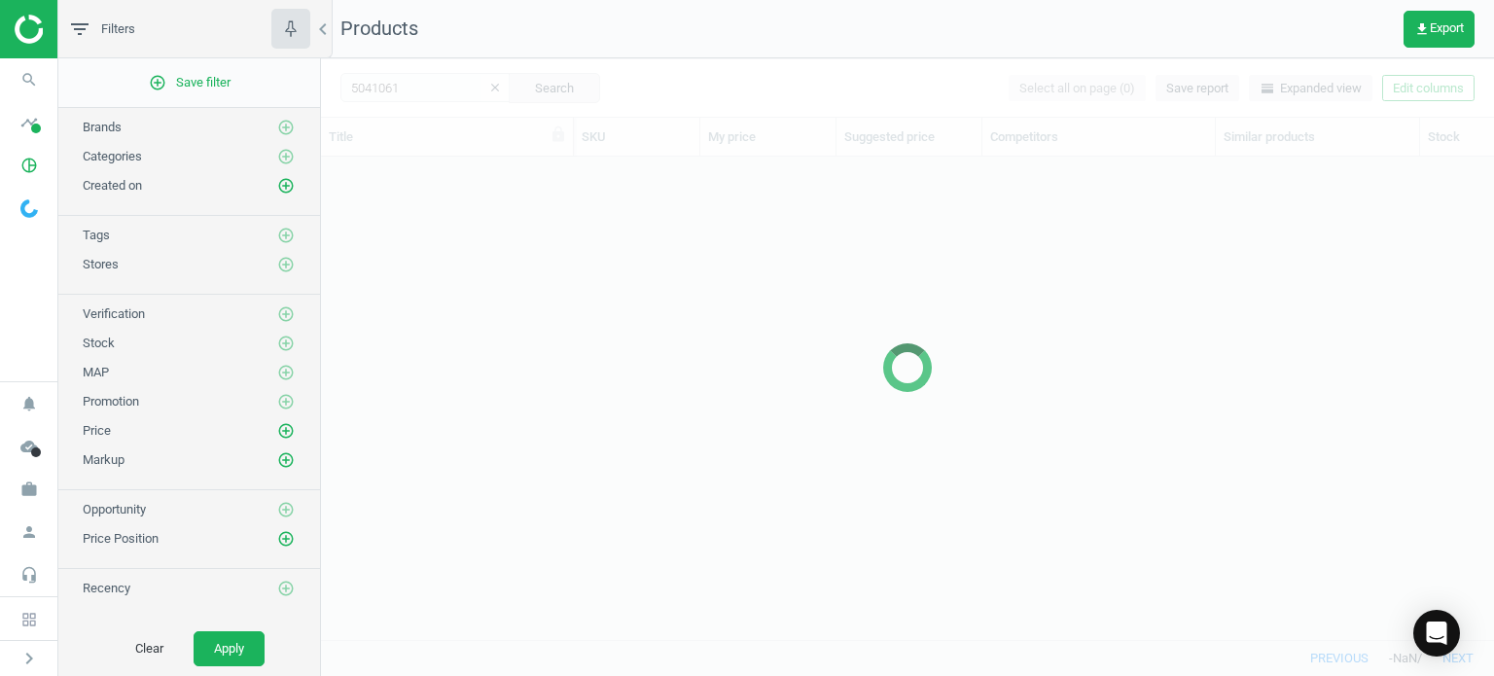
scroll to position [454, 1157]
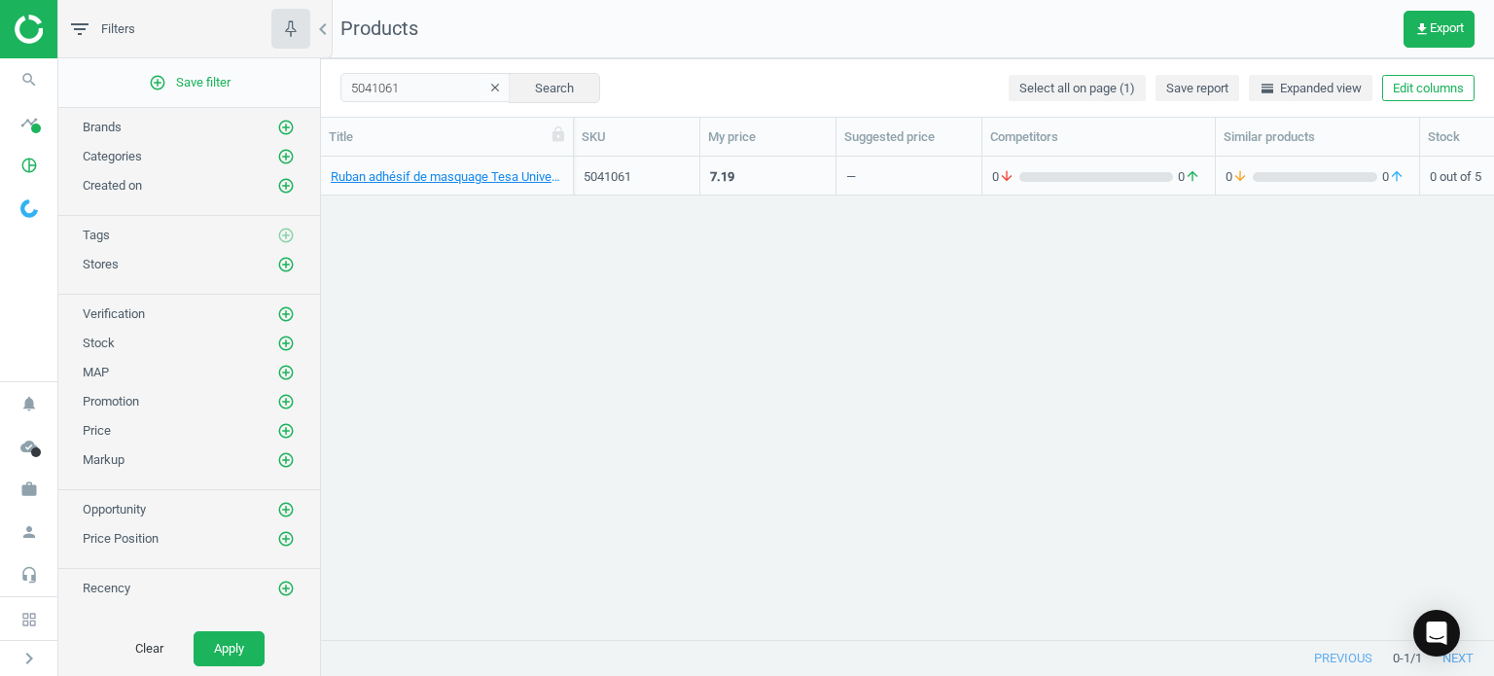
click at [412, 191] on div "Ruban adhésif de masquage Tesa Universal - 50 mm x 50 m - beige, 4042448804853" at bounding box center [447, 180] width 232 height 24
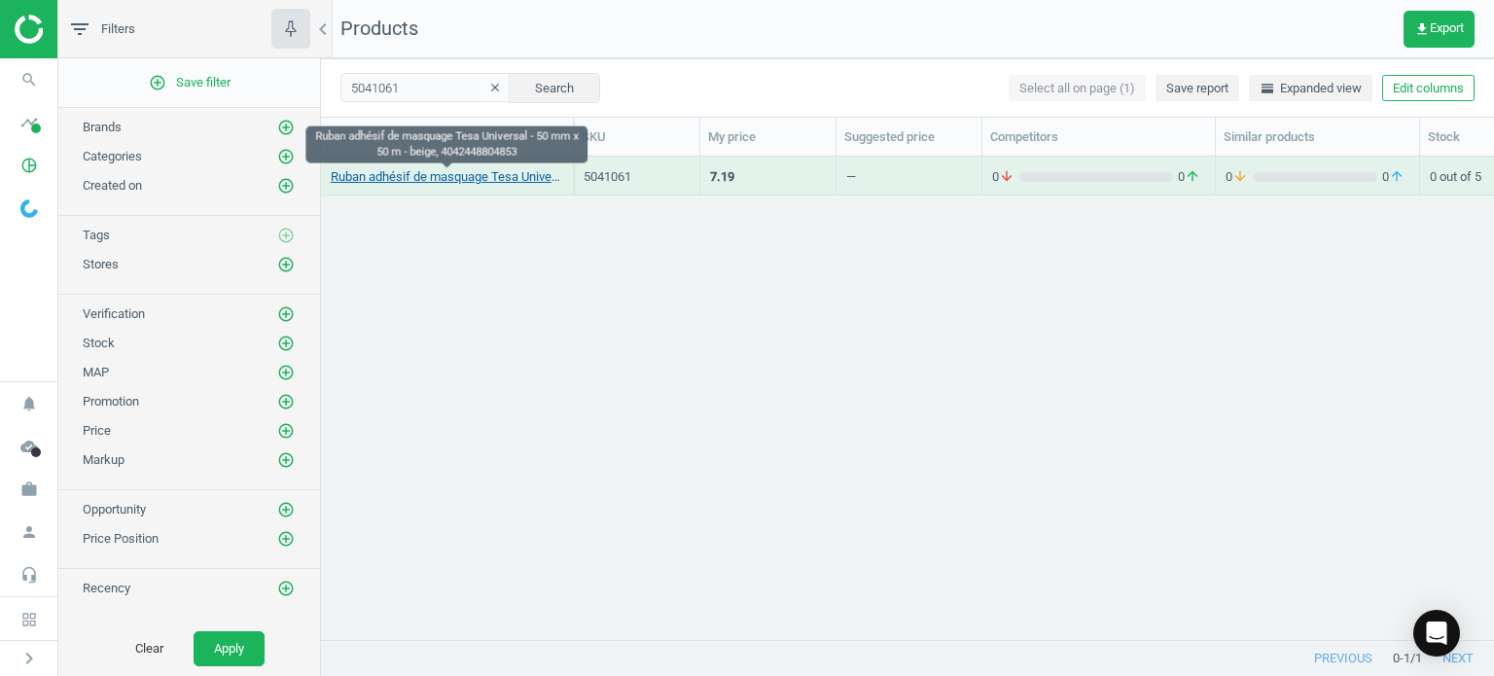
click at [418, 182] on link "Ruban adhésif de masquage Tesa Universal - 50 mm x 50 m - beige, 4042448804853" at bounding box center [447, 177] width 232 height 18
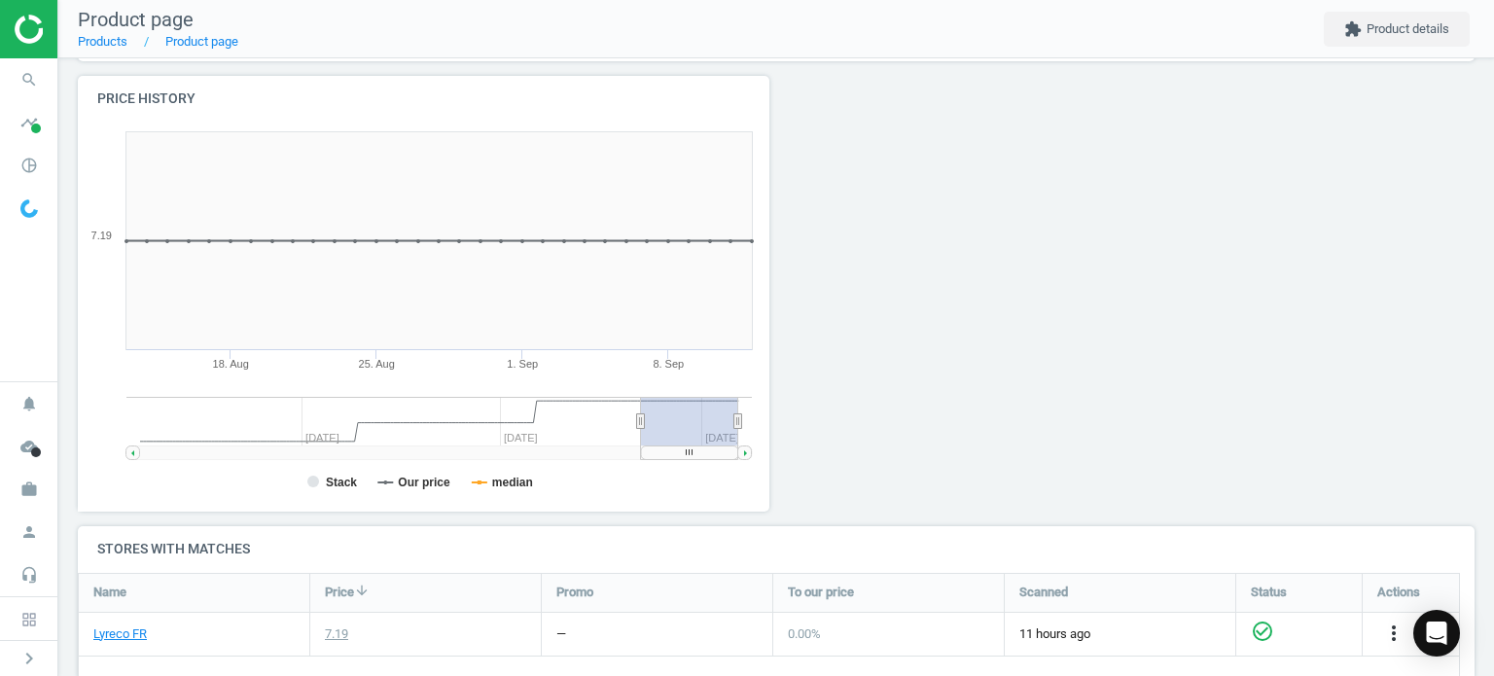
scroll to position [194, 0]
drag, startPoint x: 687, startPoint y: 449, endPoint x: 751, endPoint y: 435, distance: 65.8
click at [748, 438] on icon "Created with Highstock 6.2.0 Stack Our price median [DATE]. [DATE]. [DATE]. Sep…" at bounding box center [420, 312] width 684 height 389
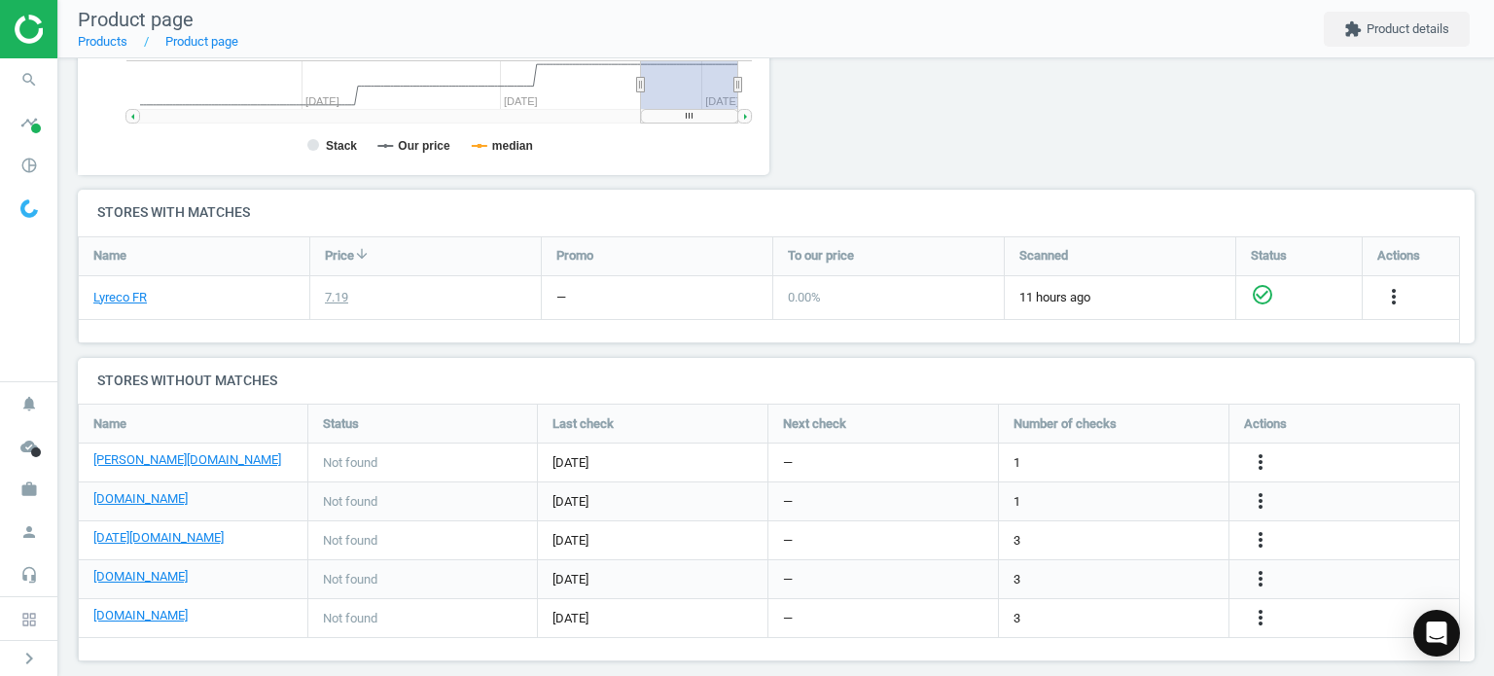
scroll to position [545, 0]
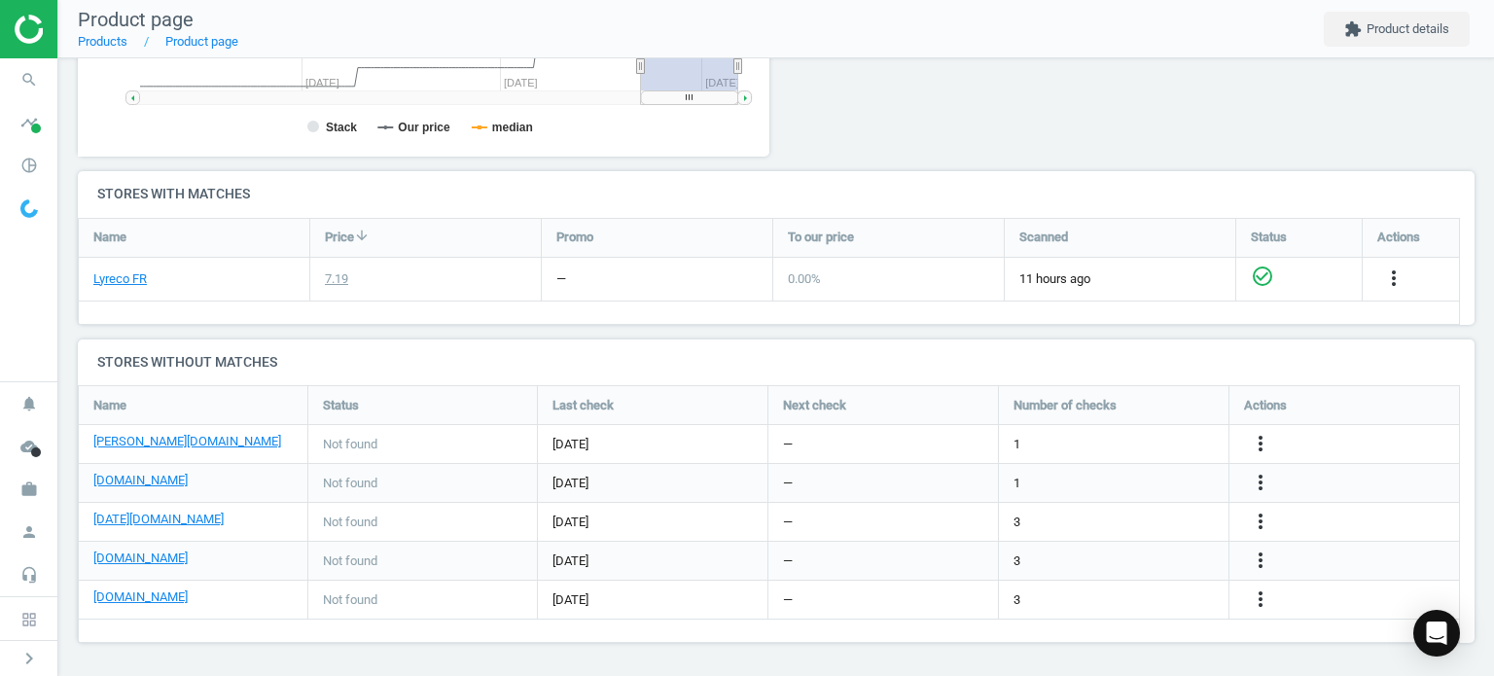
click at [1286, 442] on div "more_vert" at bounding box center [1343, 444] width 229 height 38
click at [1257, 440] on icon "more_vert" at bounding box center [1260, 443] width 23 height 23
click at [1046, 444] on link "Edit URL/product option" at bounding box center [1108, 443] width 266 height 30
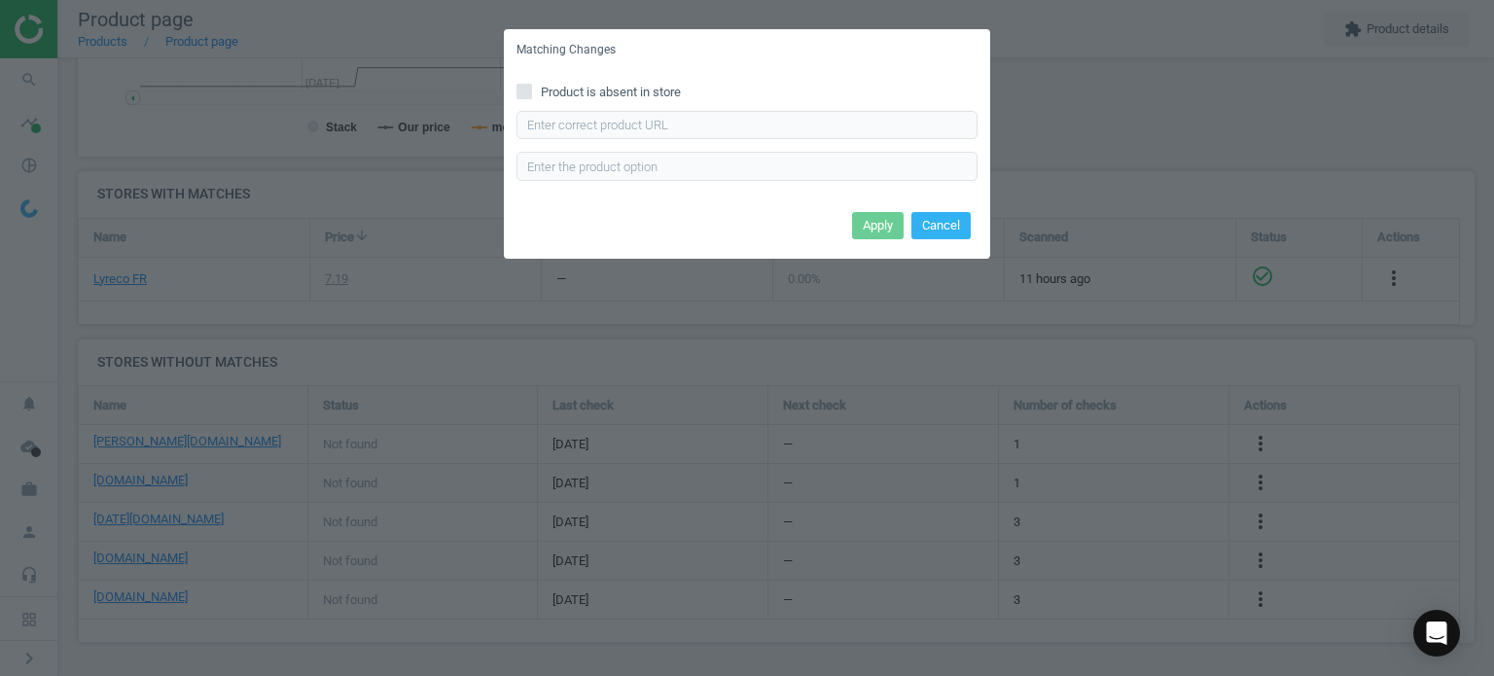
click at [662, 357] on div "Matching Changes Product is absent in store Enter correct product url Apply Can…" at bounding box center [747, 338] width 1494 height 676
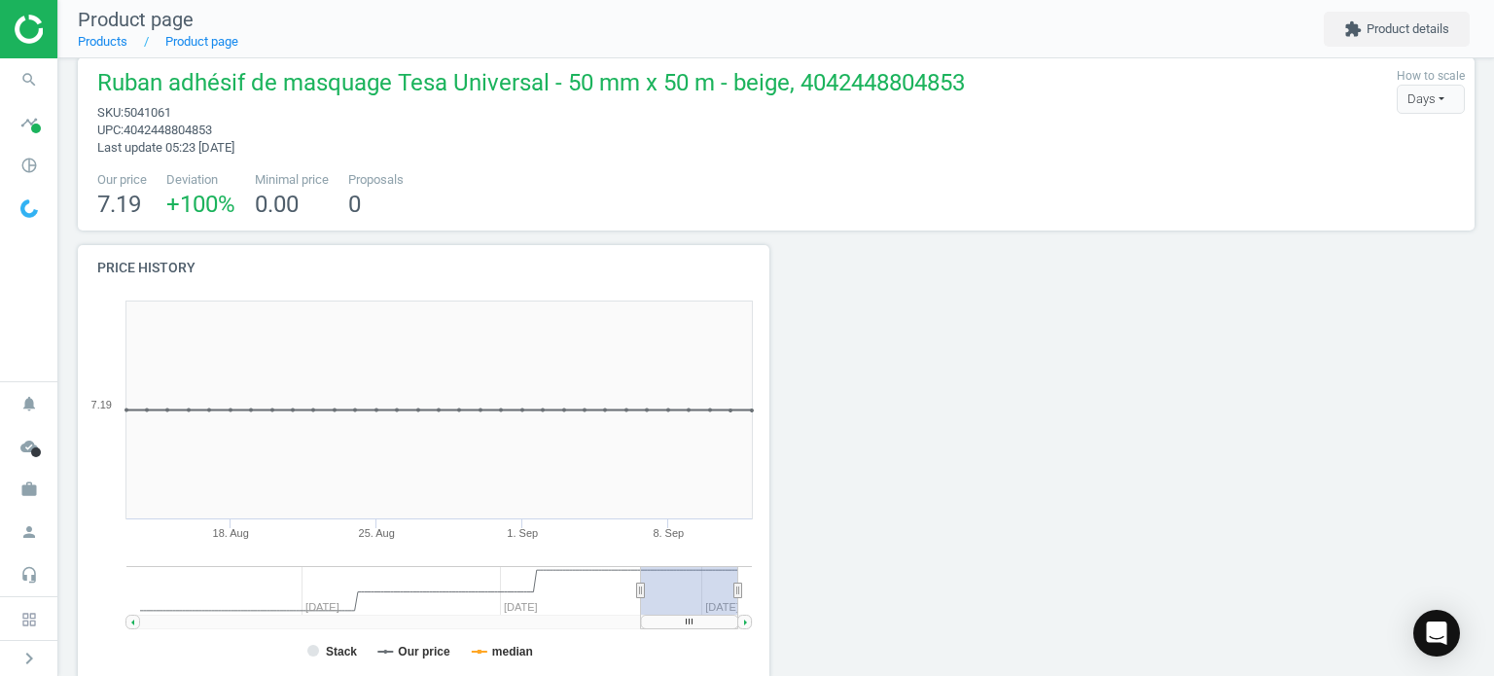
scroll to position [0, 0]
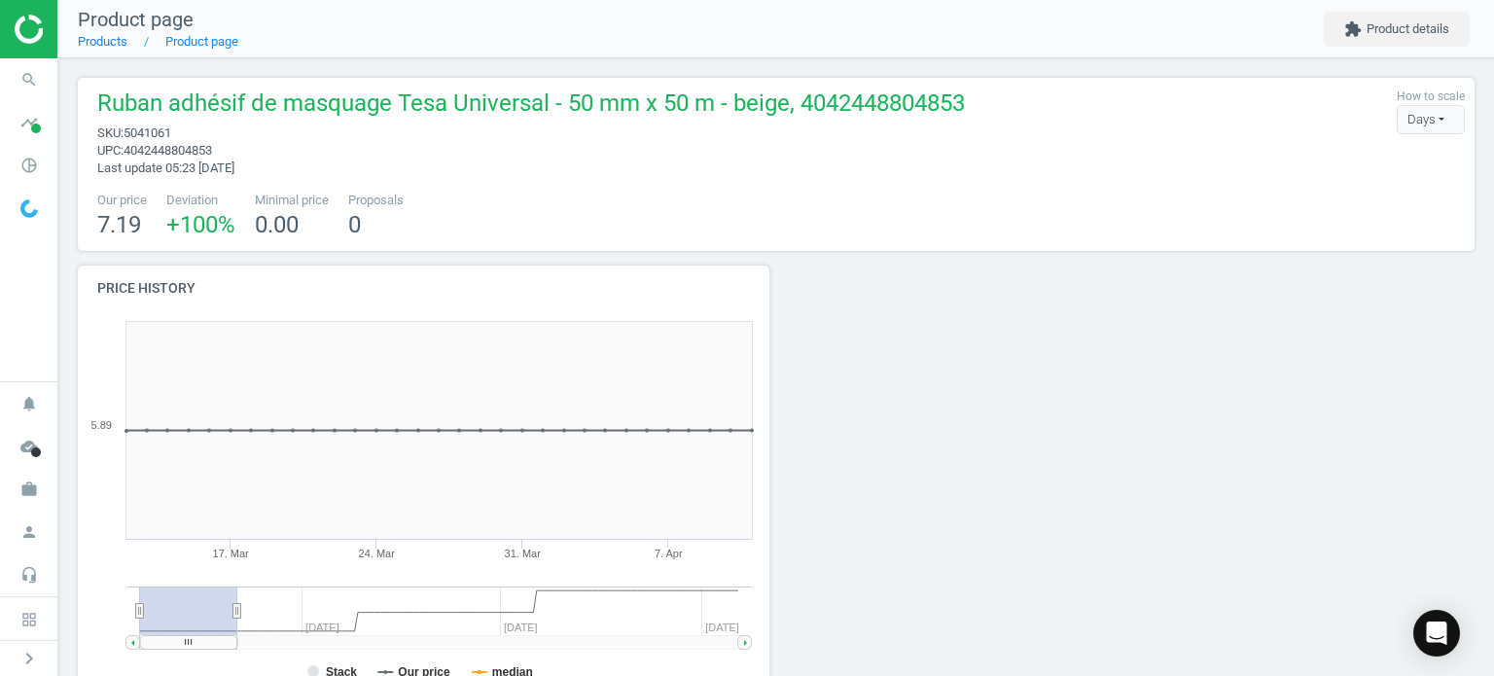
drag, startPoint x: 686, startPoint y: 637, endPoint x: 206, endPoint y: 583, distance: 482.4
click at [174, 588] on icon "Created with Highstock 6.2.0 Stack Our price median [DATE]. Mar [DATE]. Mar [DA…" at bounding box center [420, 506] width 684 height 389
click at [879, 318] on div at bounding box center [952, 490] width 353 height 450
